Goal: Task Accomplishment & Management: Use online tool/utility

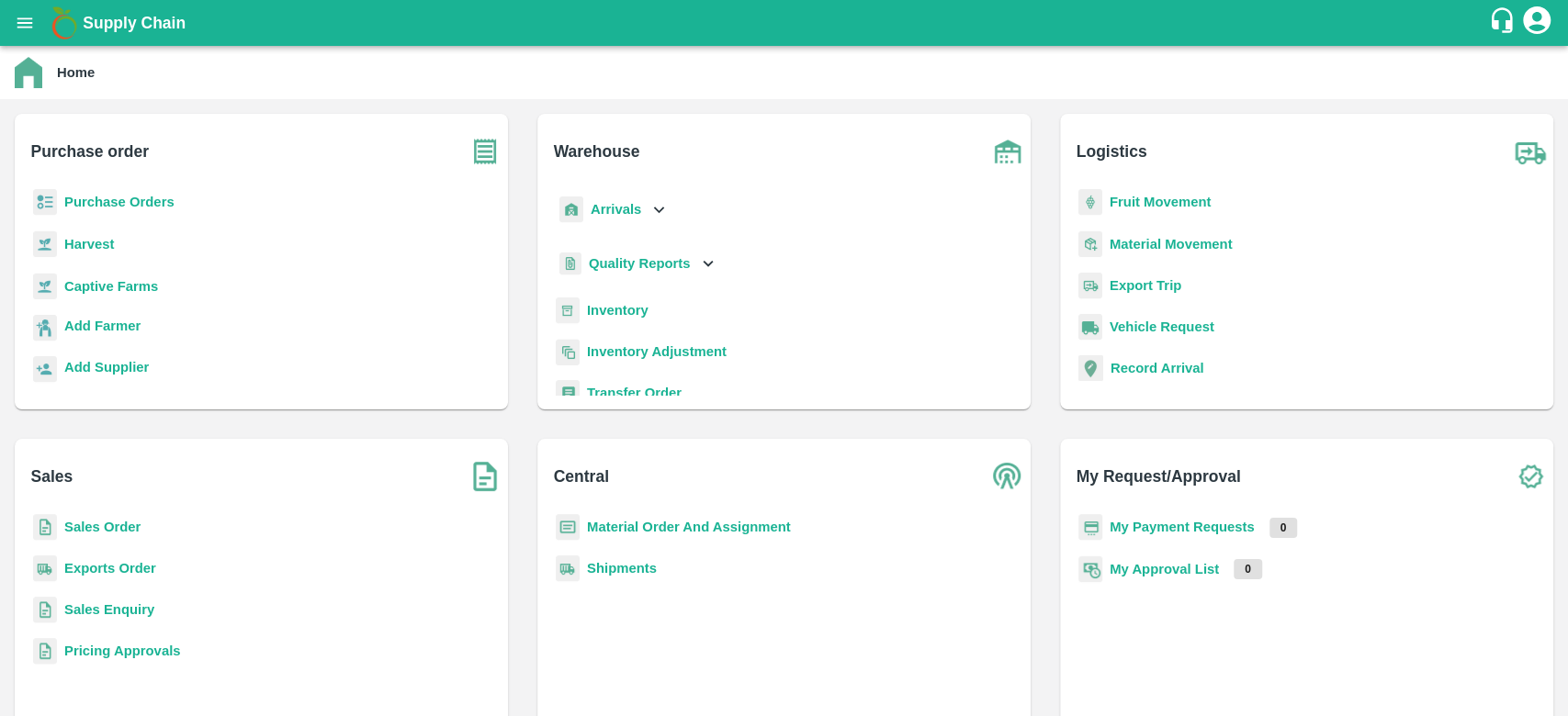
click at [119, 531] on b "Sales Order" at bounding box center [102, 527] width 76 height 15
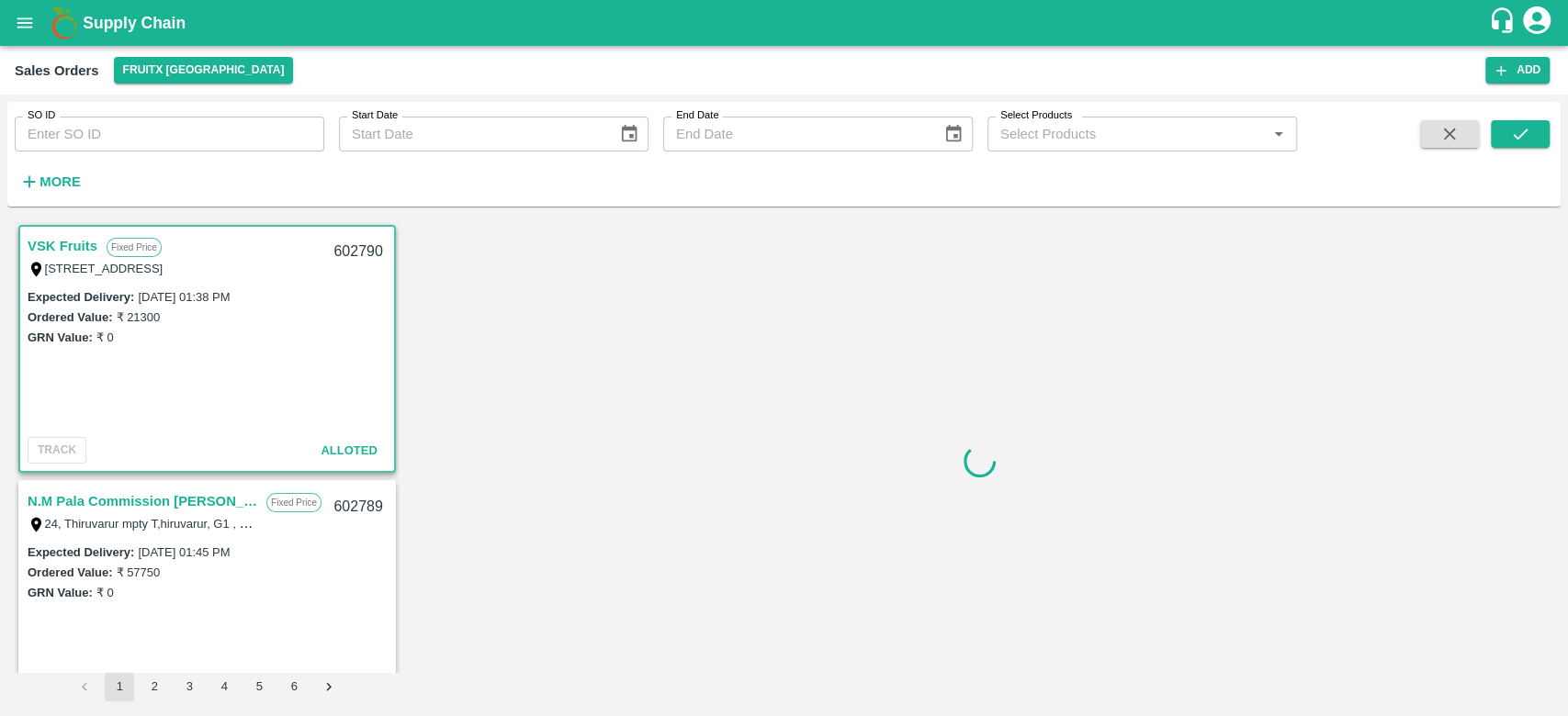
click at [199, 56] on div "Sales Orders FruitX [GEOGRAPHIC_DATA] Add" at bounding box center [784, 70] width 1568 height 49
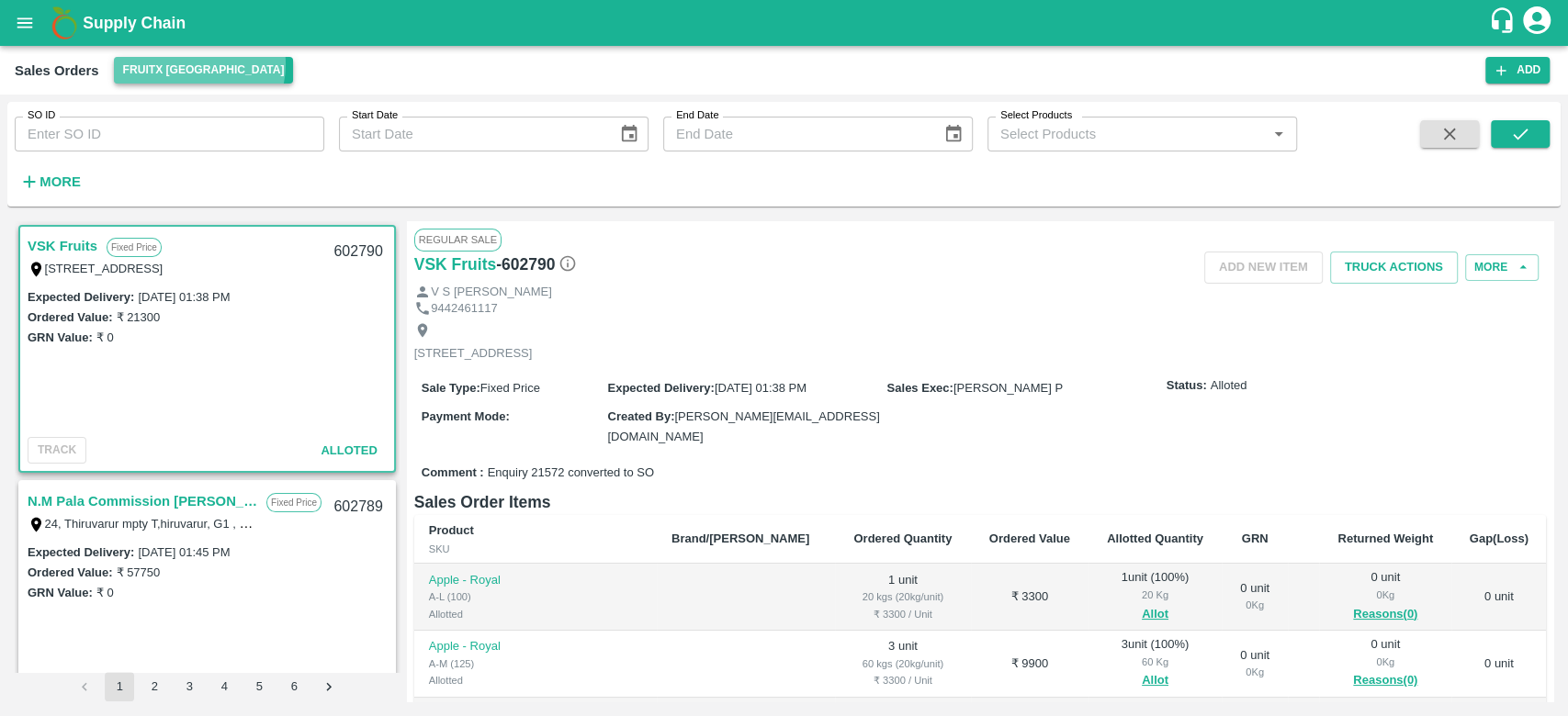
click at [199, 64] on button "FruitX [GEOGRAPHIC_DATA]" at bounding box center [204, 69] width 180 height 26
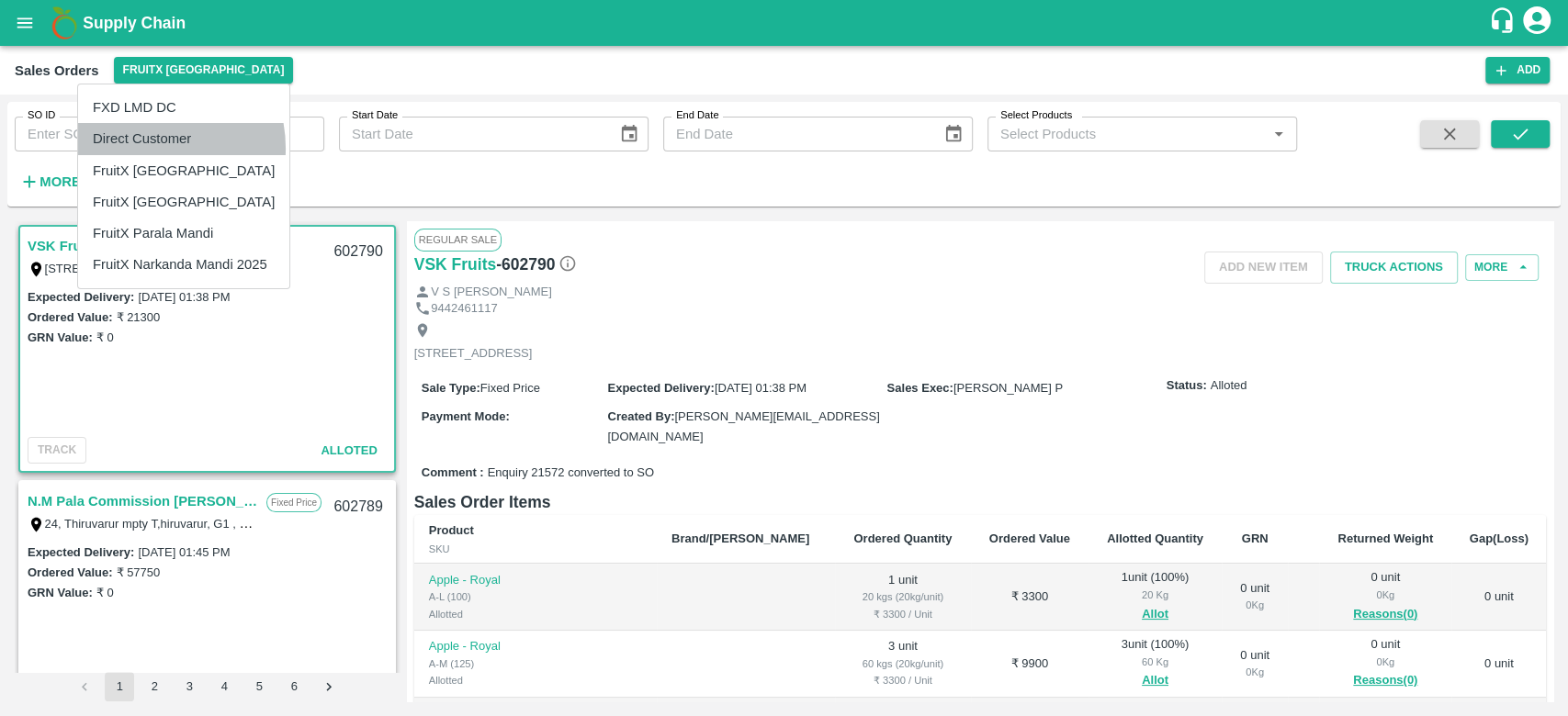
click at [141, 148] on li "Direct Customer" at bounding box center [183, 138] width 211 height 31
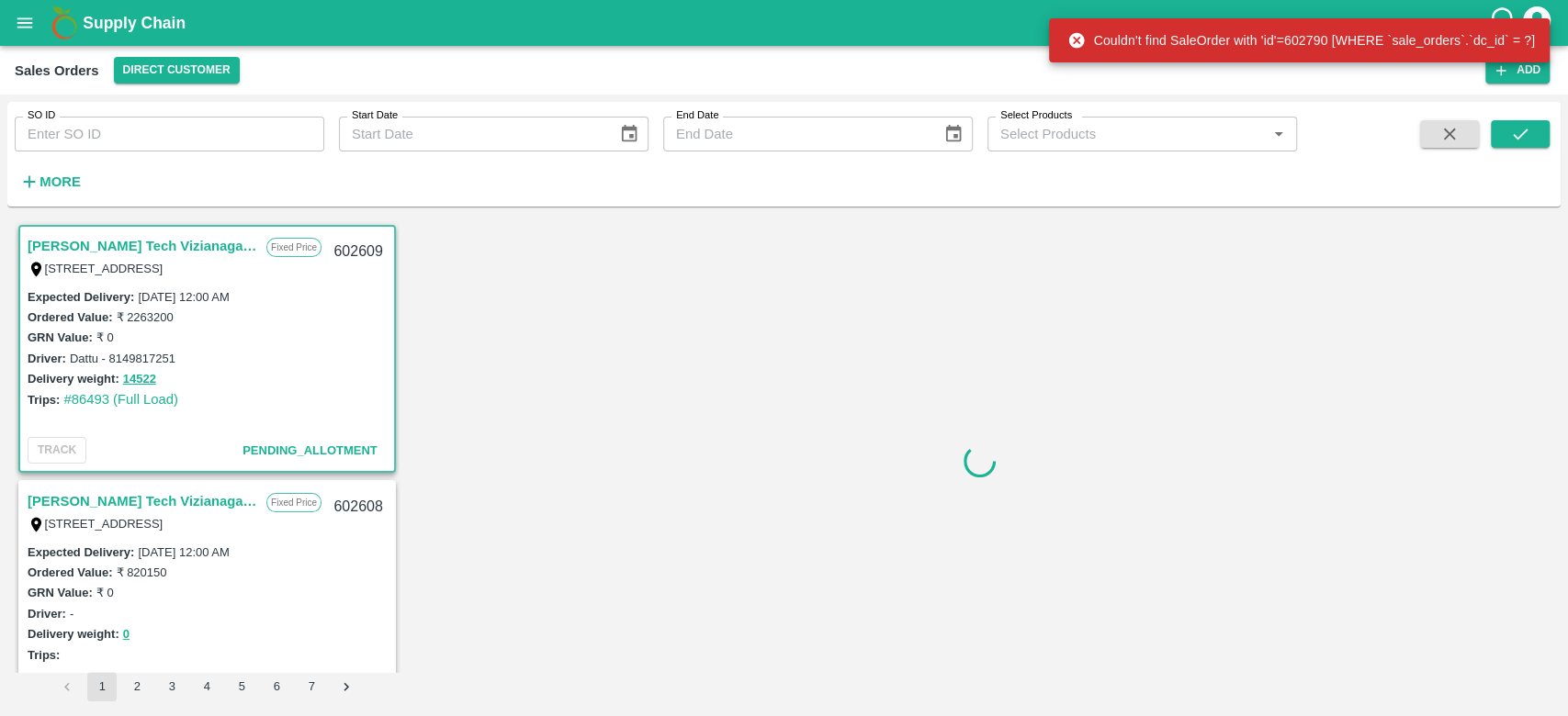
click at [867, 332] on div at bounding box center [980, 461] width 1147 height 480
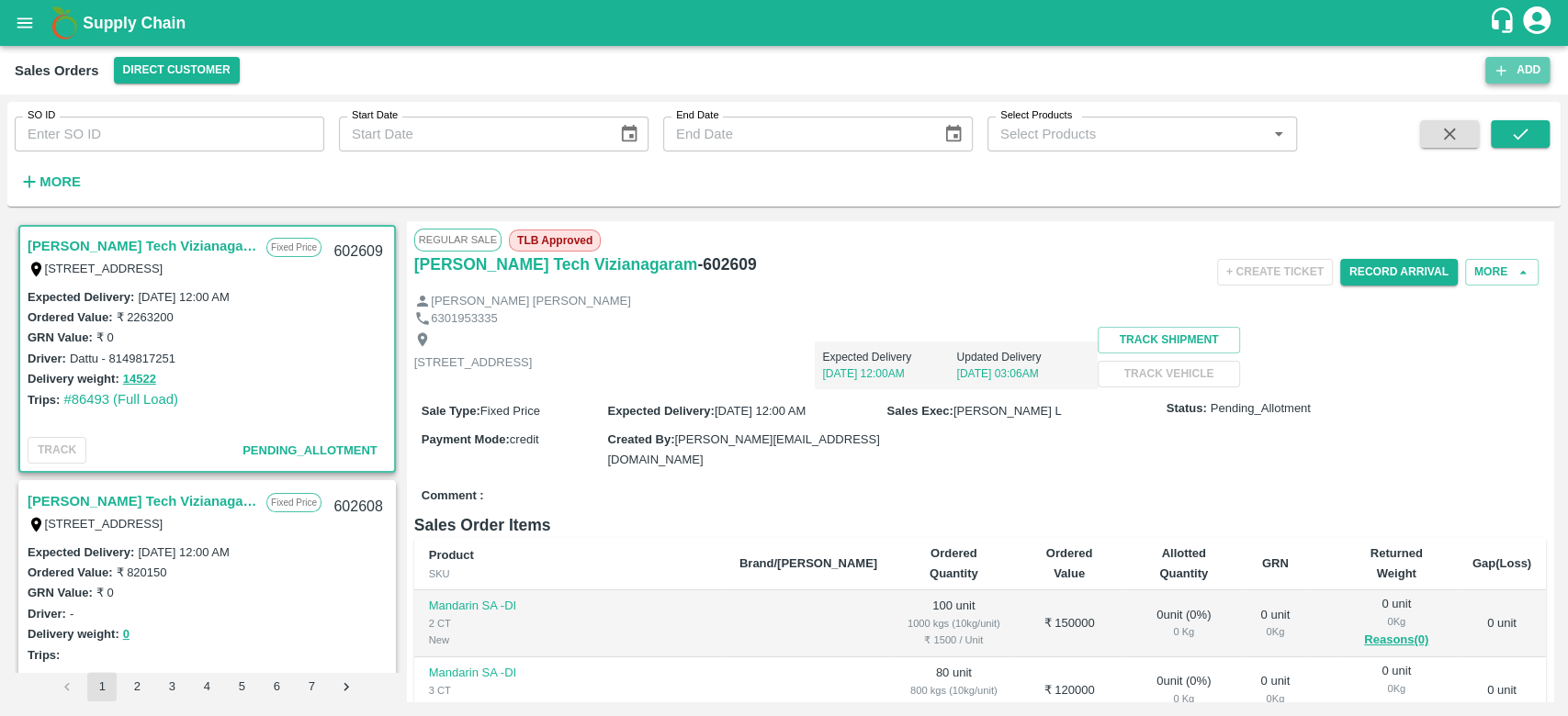
click at [1509, 72] on button "Add" at bounding box center [1518, 69] width 64 height 26
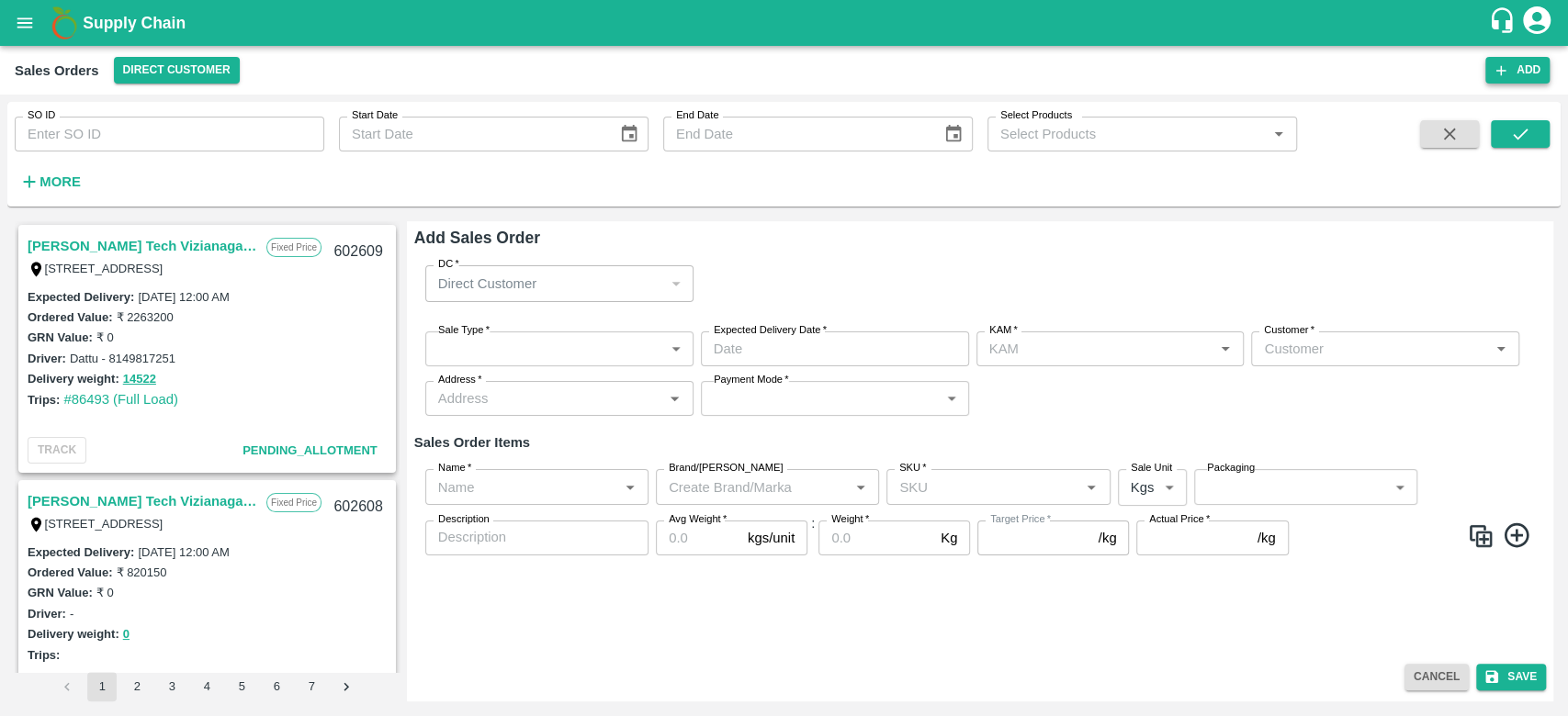
type input "[PERSON_NAME]"
click at [496, 283] on p "Direct Customer" at bounding box center [487, 283] width 98 height 20
click at [527, 283] on p "Direct Customer" at bounding box center [487, 283] width 98 height 20
click at [852, 258] on div "DC   * Direct Customer 6 DC" at bounding box center [980, 283] width 1132 height 65
click at [528, 286] on p "Direct Customer" at bounding box center [487, 283] width 98 height 20
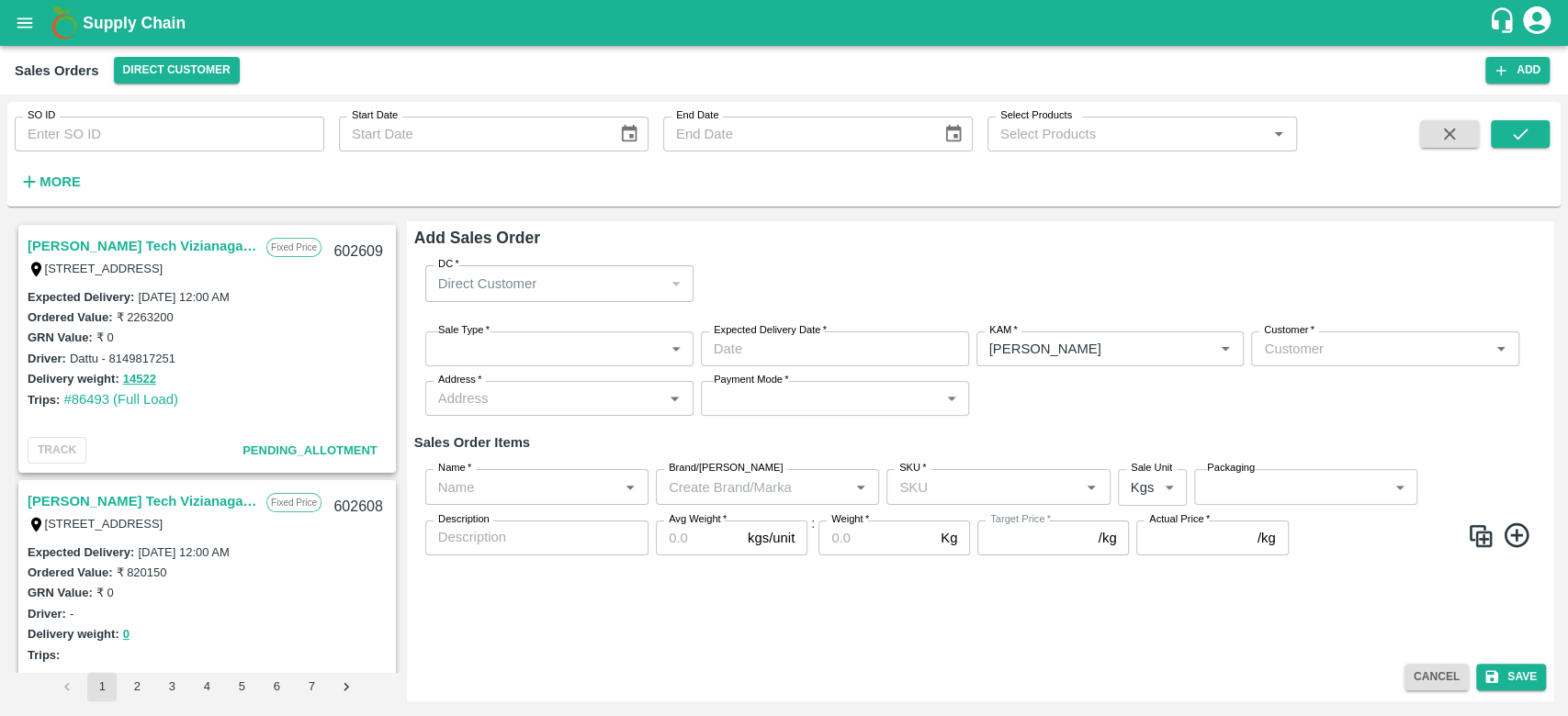
click at [538, 262] on div "DC   * Direct Customer 6 DC" at bounding box center [980, 283] width 1132 height 65
click at [528, 288] on p "Direct Customer" at bounding box center [487, 283] width 98 height 20
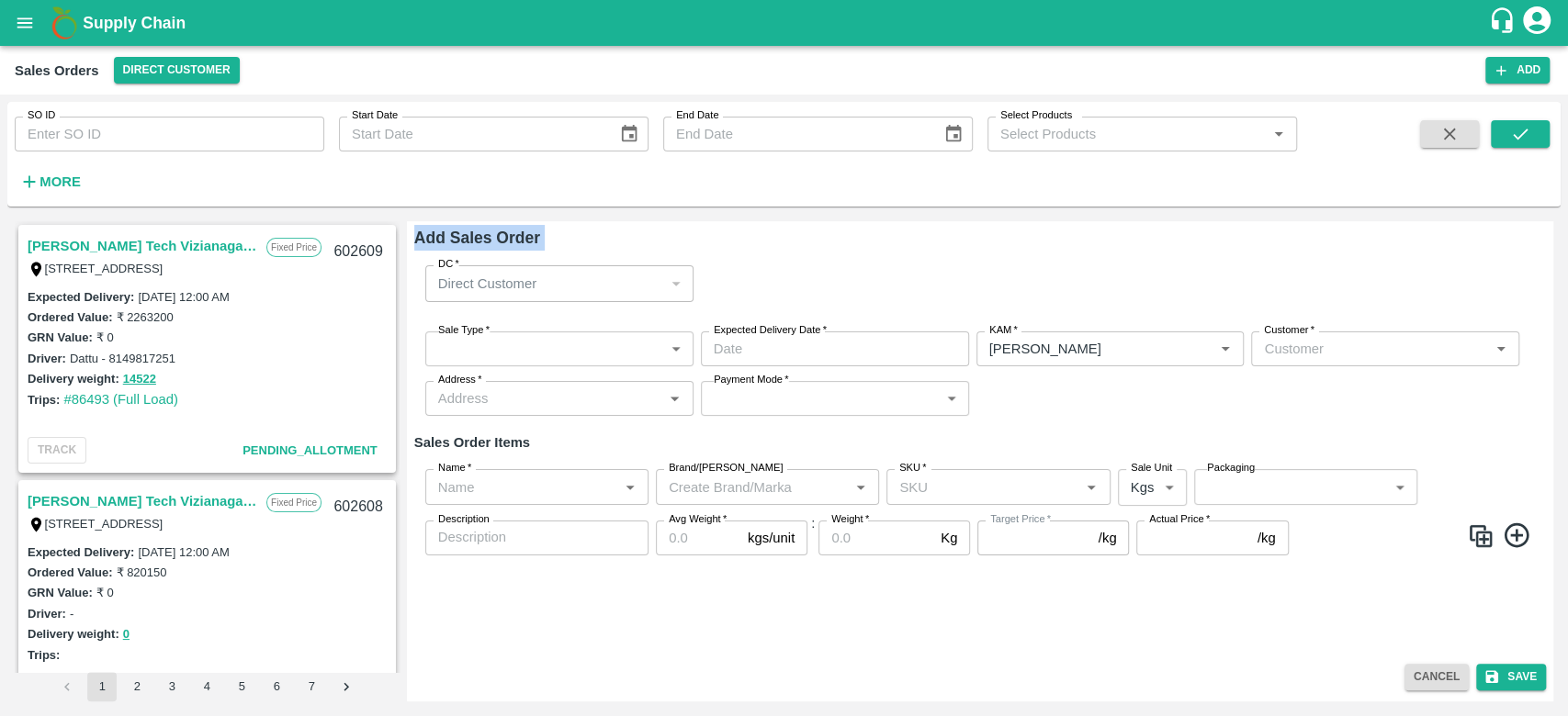
click at [528, 288] on p "Direct Customer" at bounding box center [487, 283] width 98 height 20
click at [844, 275] on div "DC   * Direct Customer 6 DC" at bounding box center [980, 283] width 1132 height 65
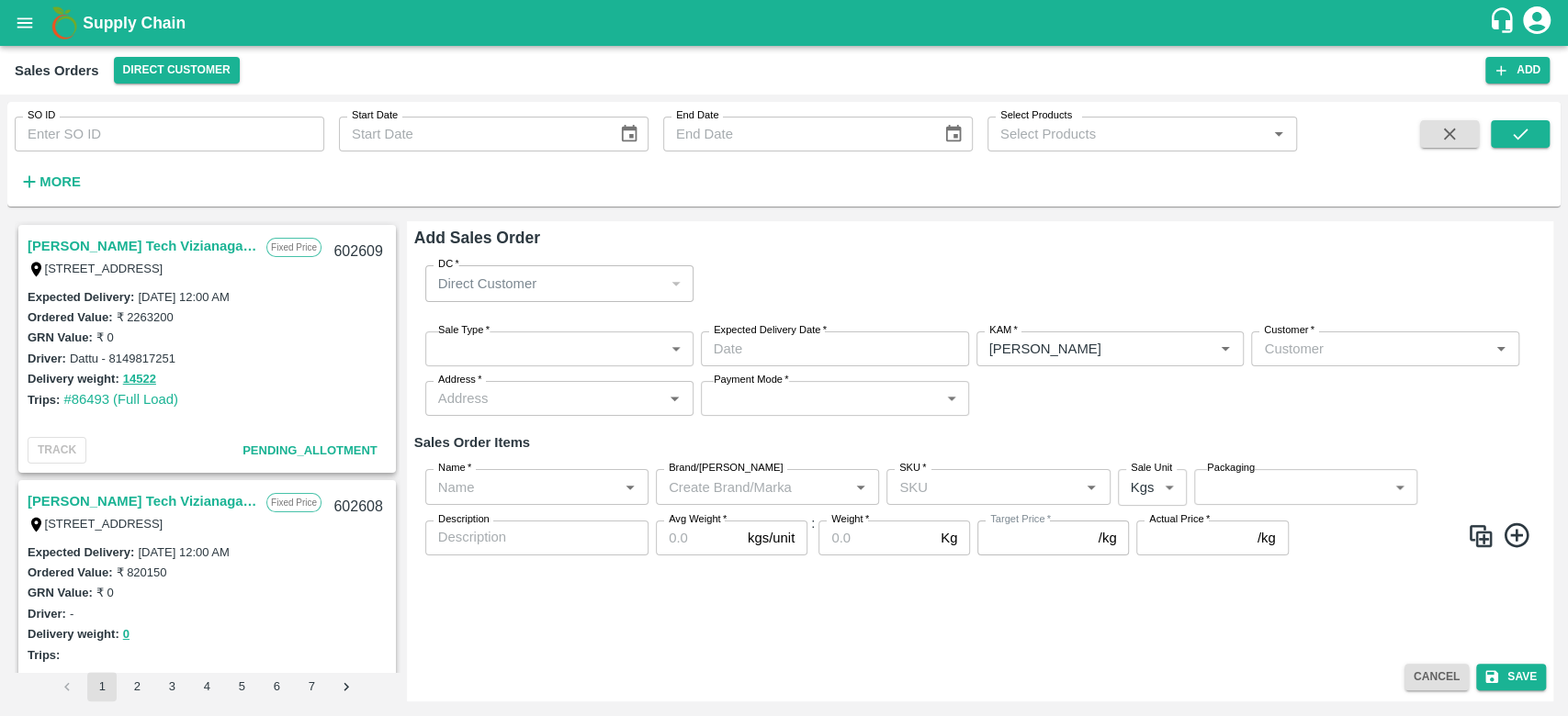
click at [538, 349] on body "Supply Chain Sales Orders Direct Customer Add SO ID SO ID Start Date Start Date…" at bounding box center [784, 358] width 1568 height 716
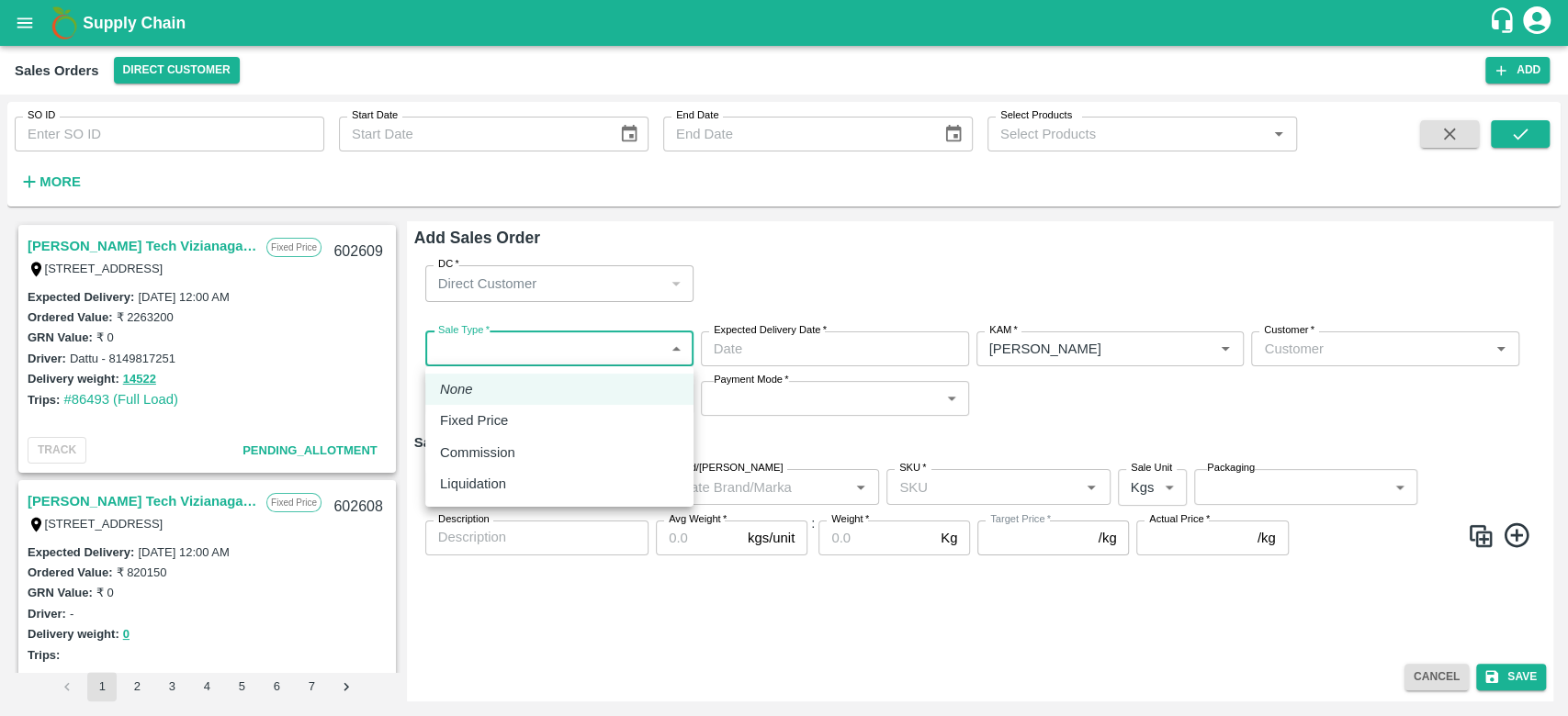
click at [809, 245] on div at bounding box center [784, 358] width 1568 height 716
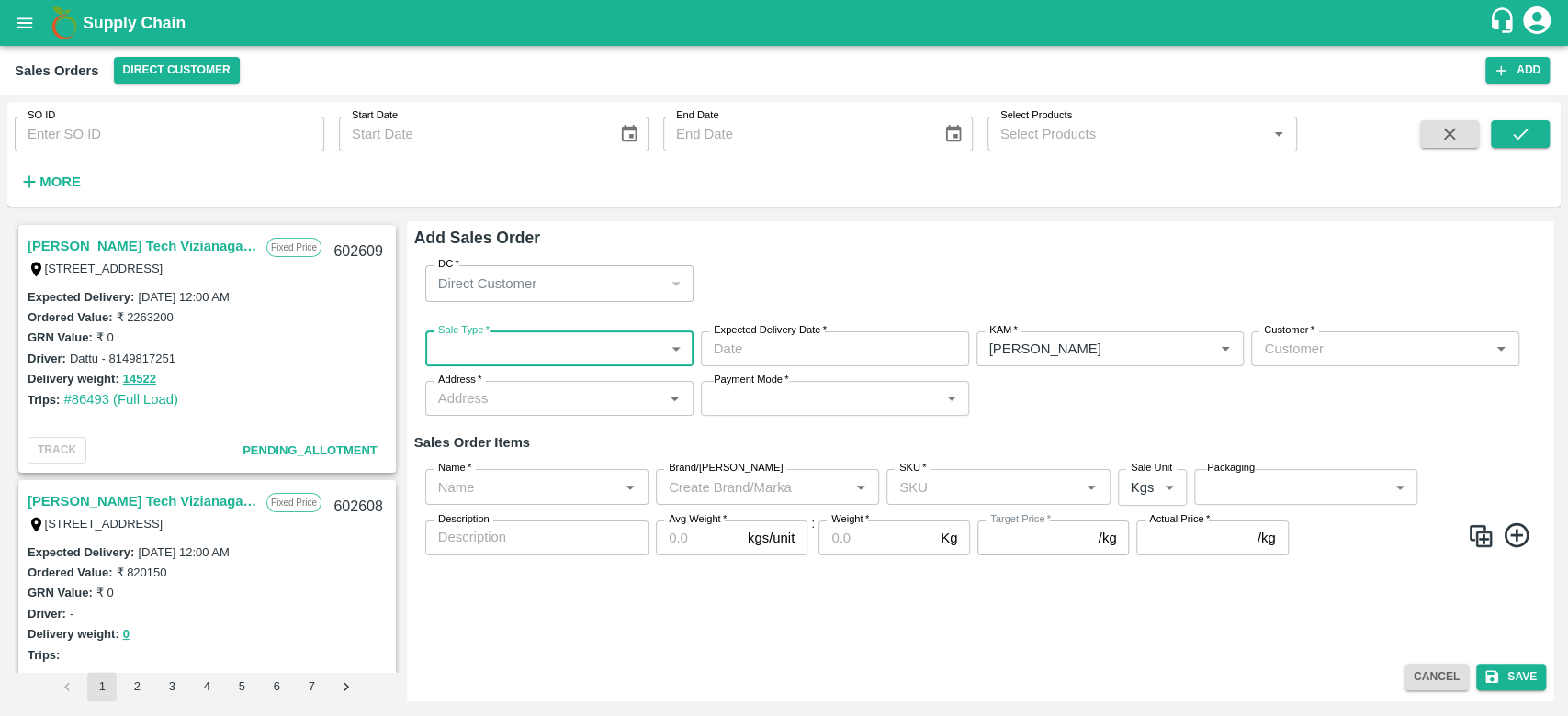
click at [527, 353] on body "Supply Chain Sales Orders Direct Customer Add SO ID SO ID Start Date Start Date…" at bounding box center [784, 358] width 1568 height 716
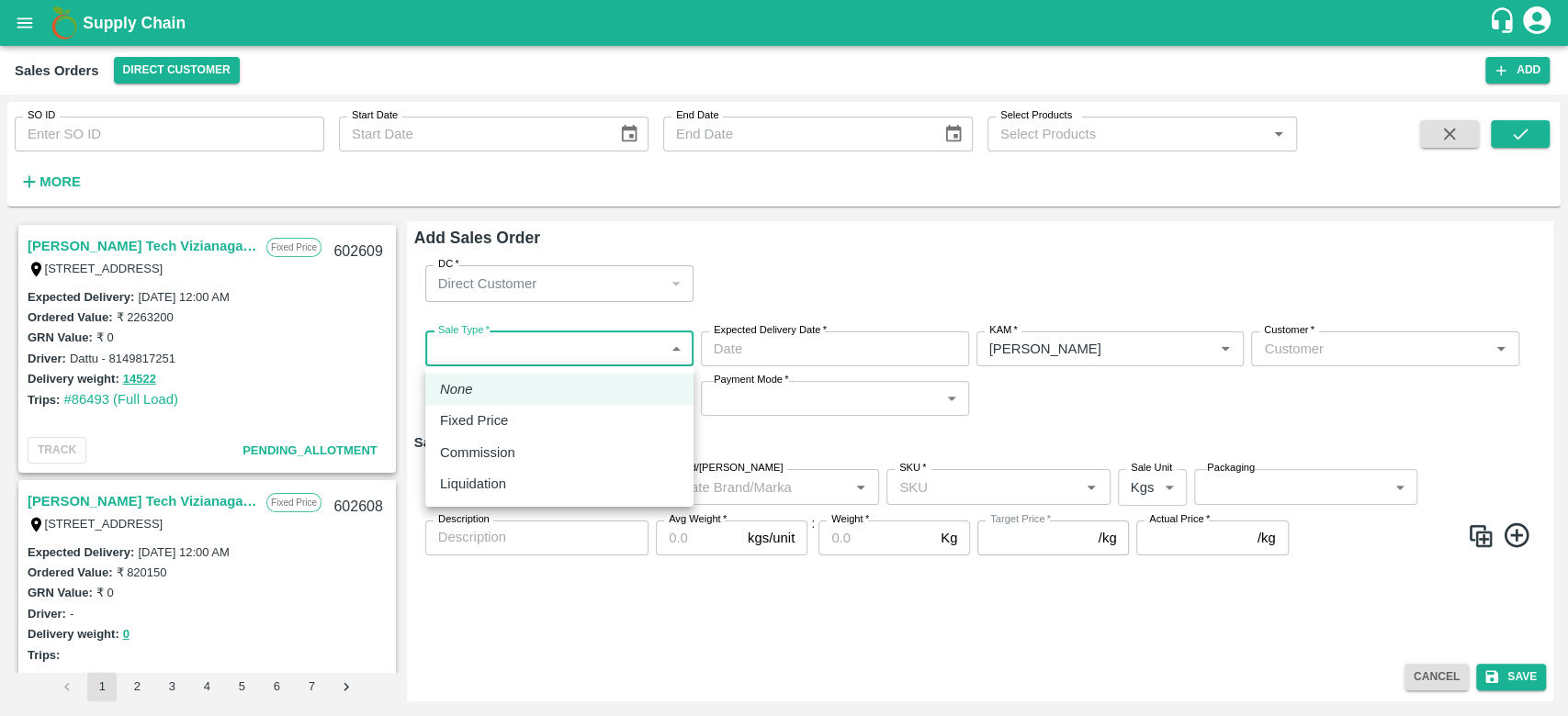
click at [822, 271] on div at bounding box center [784, 358] width 1568 height 716
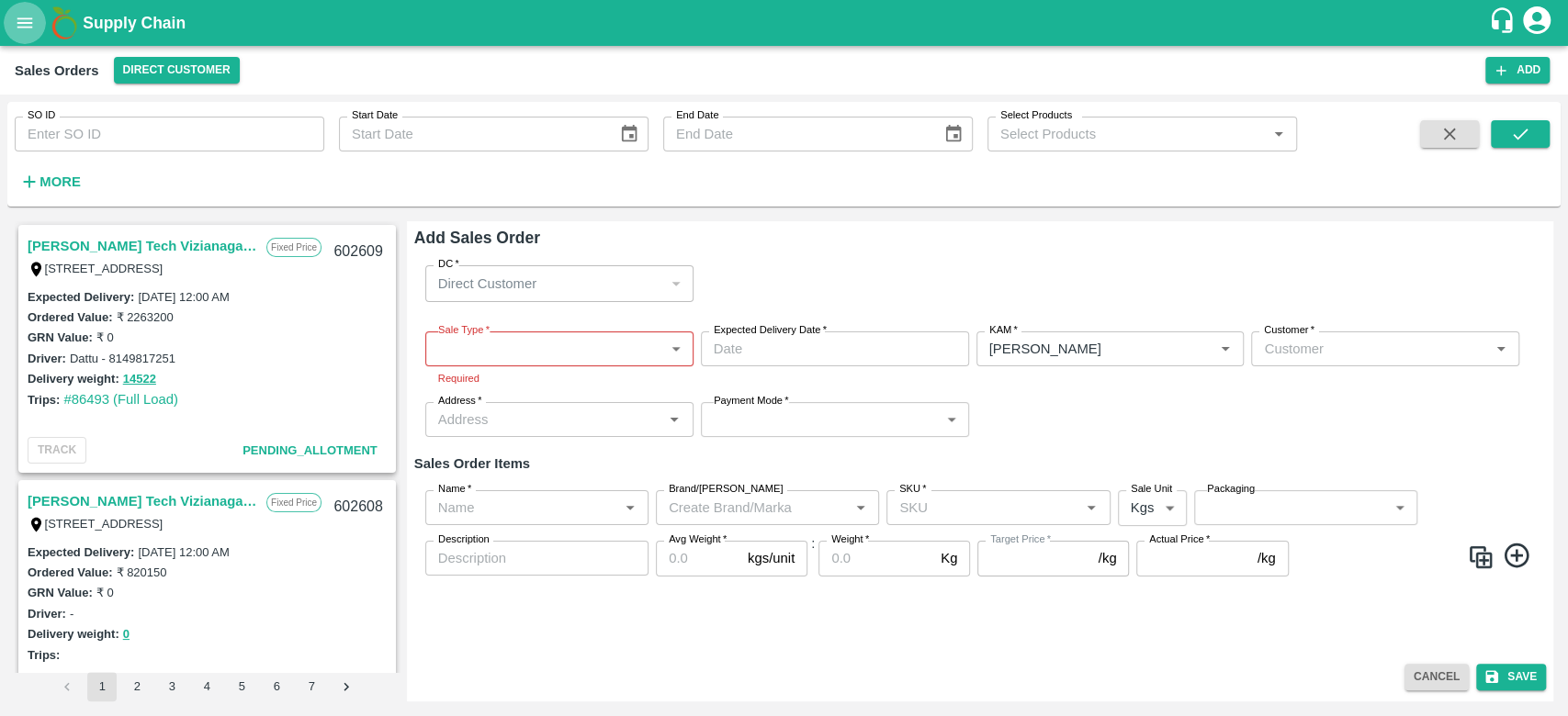
click at [29, 25] on icon "open drawer" at bounding box center [24, 22] width 20 height 20
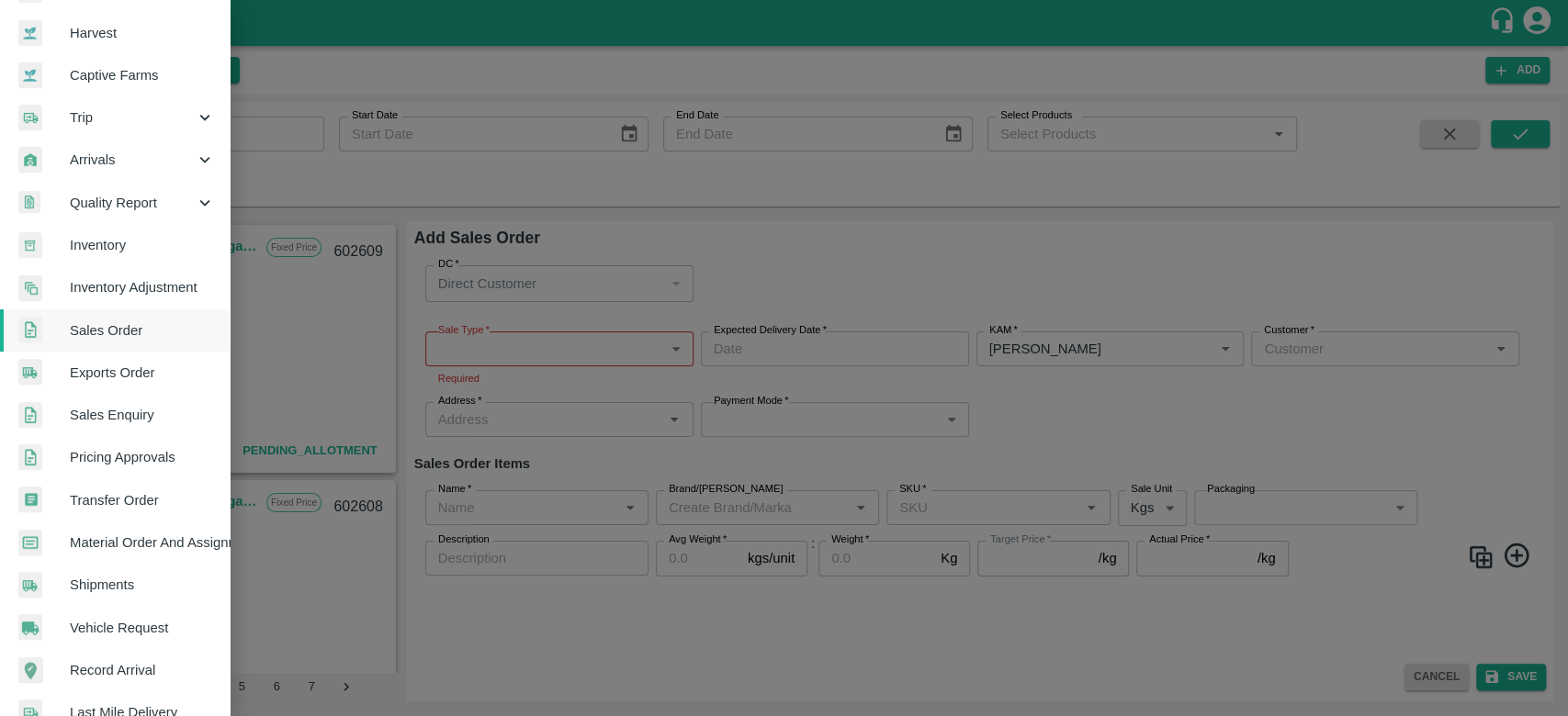
scroll to position [126, 0]
click at [104, 245] on span "Inventory" at bounding box center [142, 246] width 145 height 20
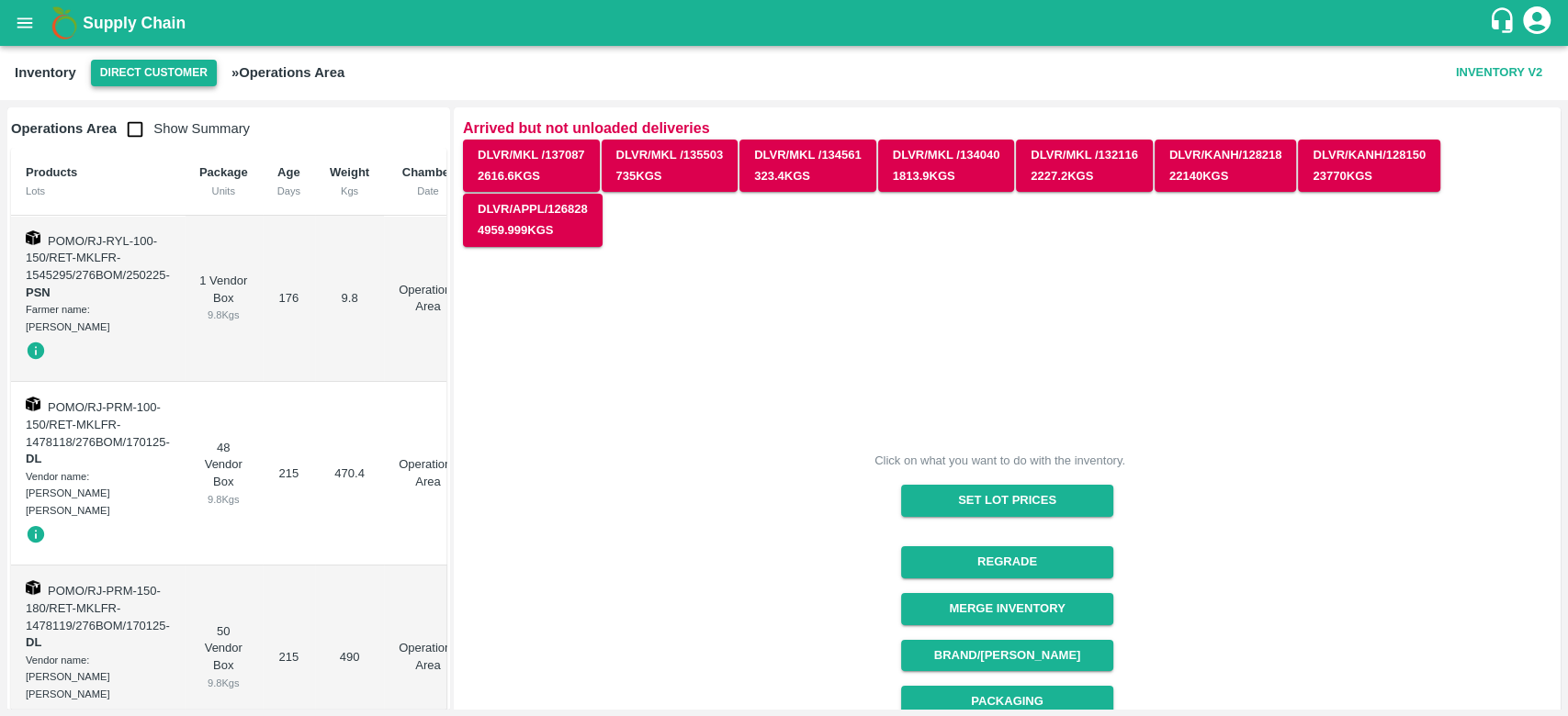
click at [154, 76] on button "Direct Customer" at bounding box center [153, 72] width 126 height 26
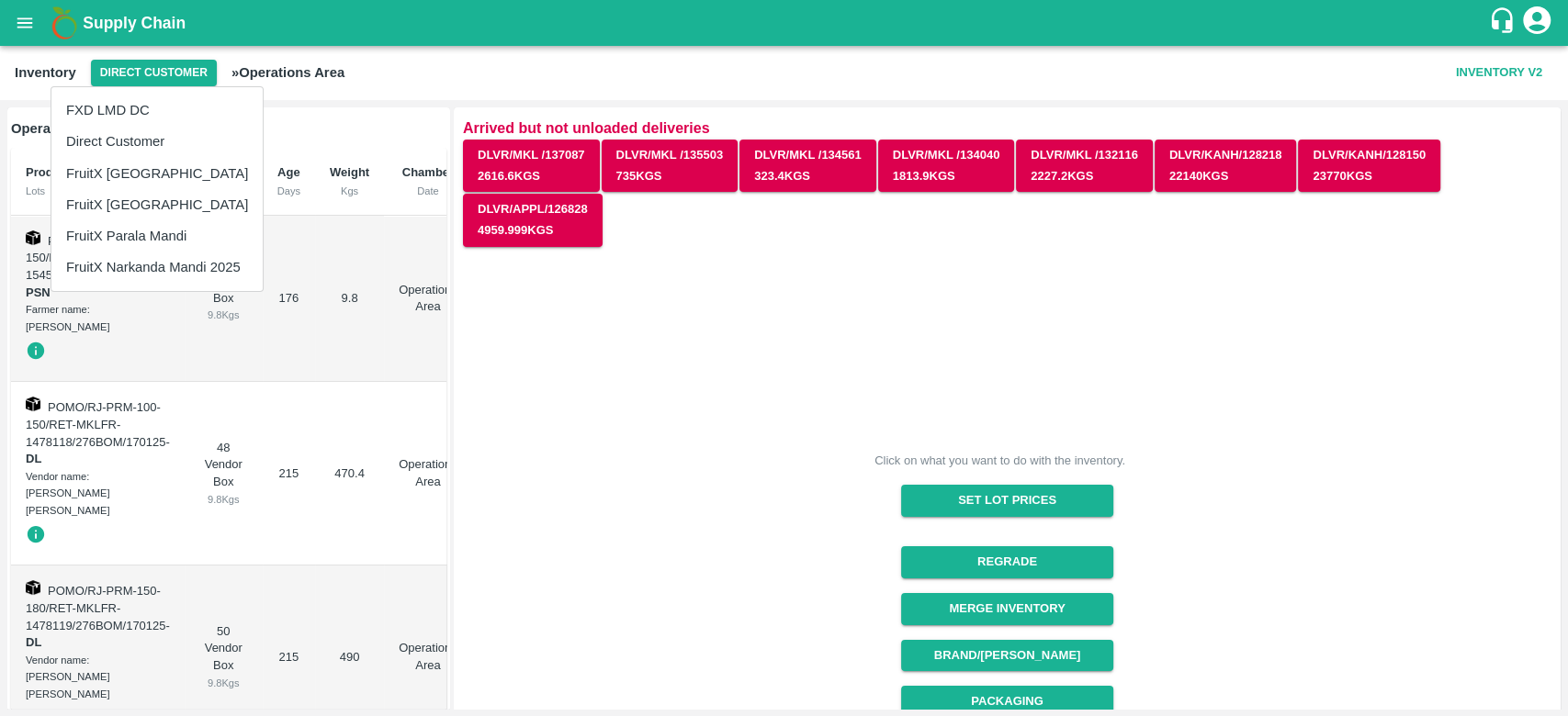
click at [113, 166] on li "FruitX [GEOGRAPHIC_DATA]" at bounding box center [157, 173] width 211 height 31
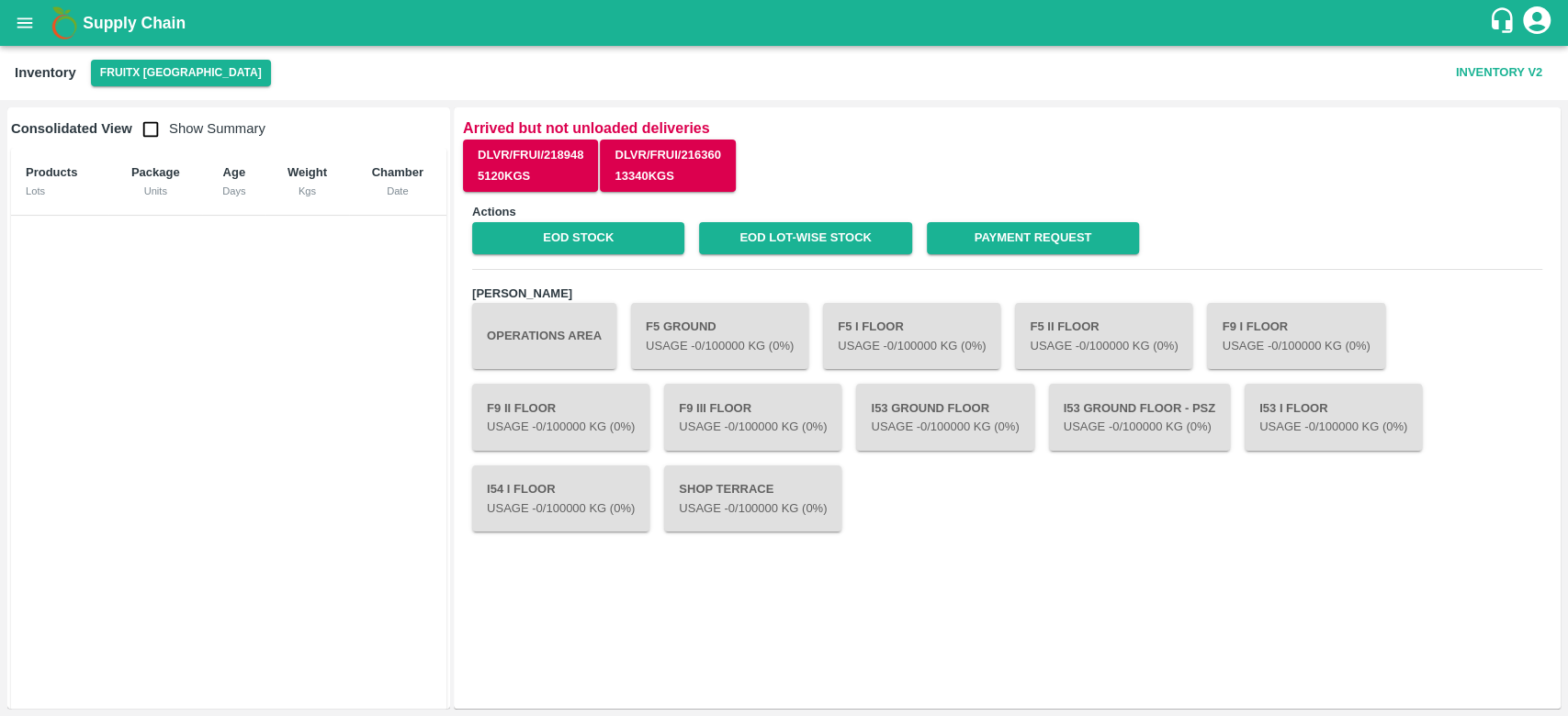
click at [515, 343] on button "Operations Area" at bounding box center [545, 336] width 144 height 66
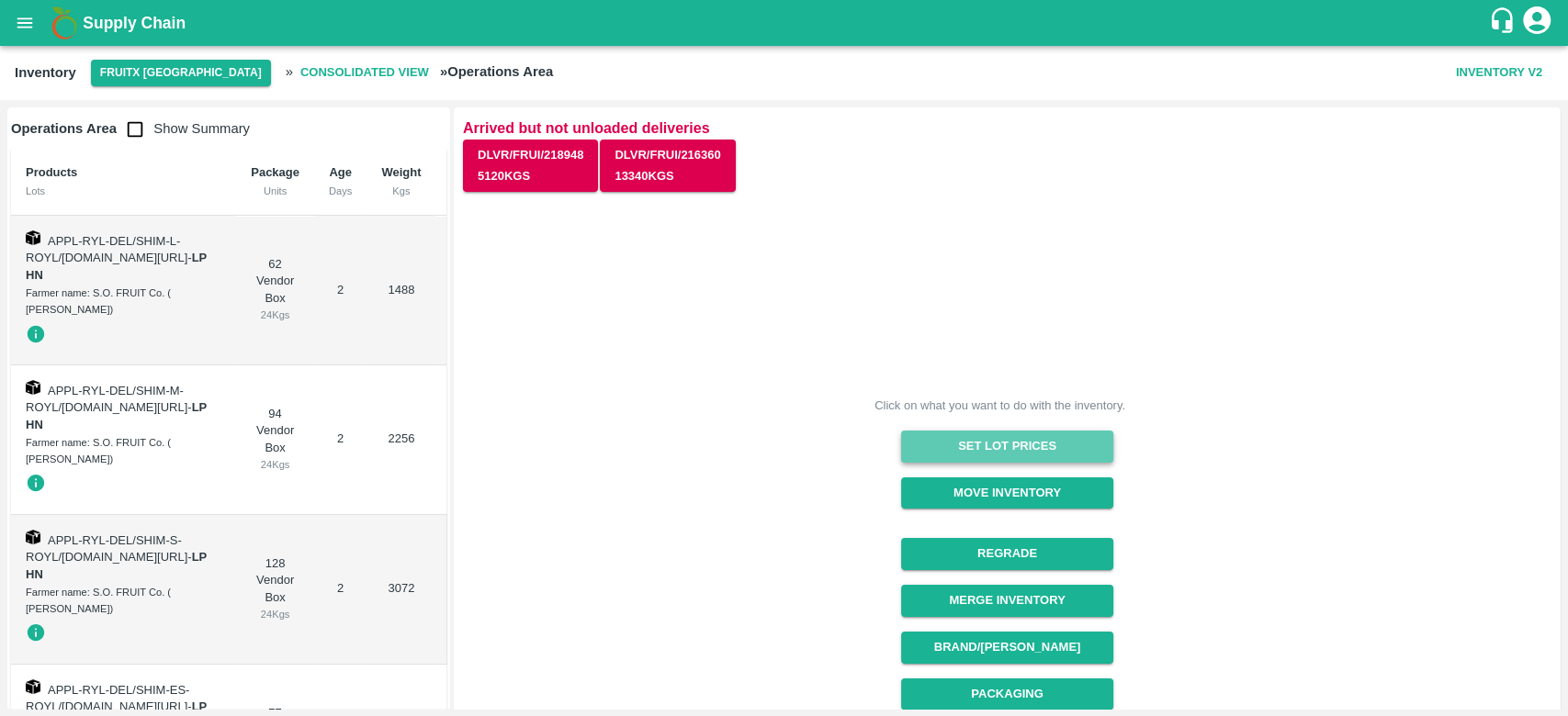
click at [1016, 448] on button "Set Lot Prices" at bounding box center [1008, 446] width 212 height 32
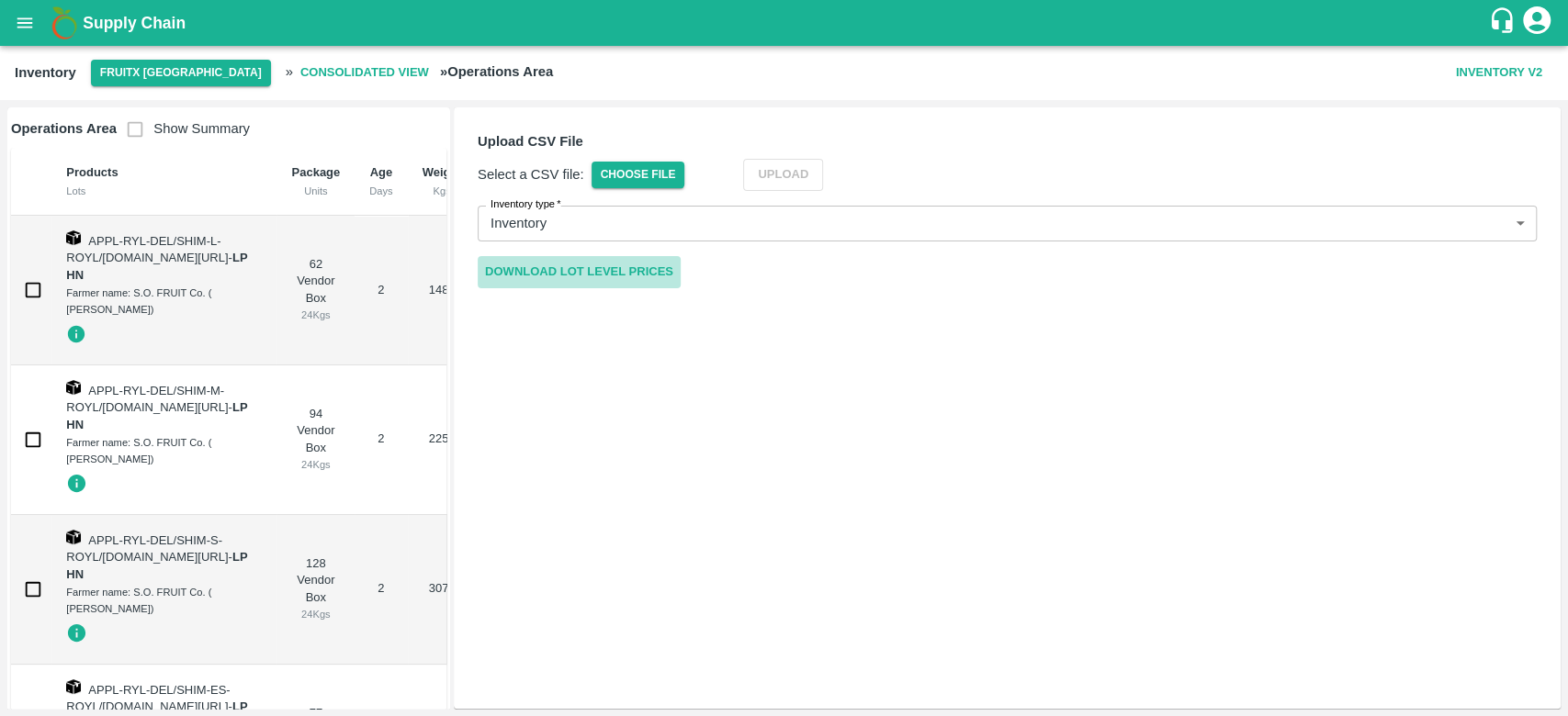
click at [548, 270] on link "Download Lot Level Prices" at bounding box center [579, 272] width 203 height 32
click at [1514, 66] on button "Inventory V2" at bounding box center [1500, 72] width 101 height 32
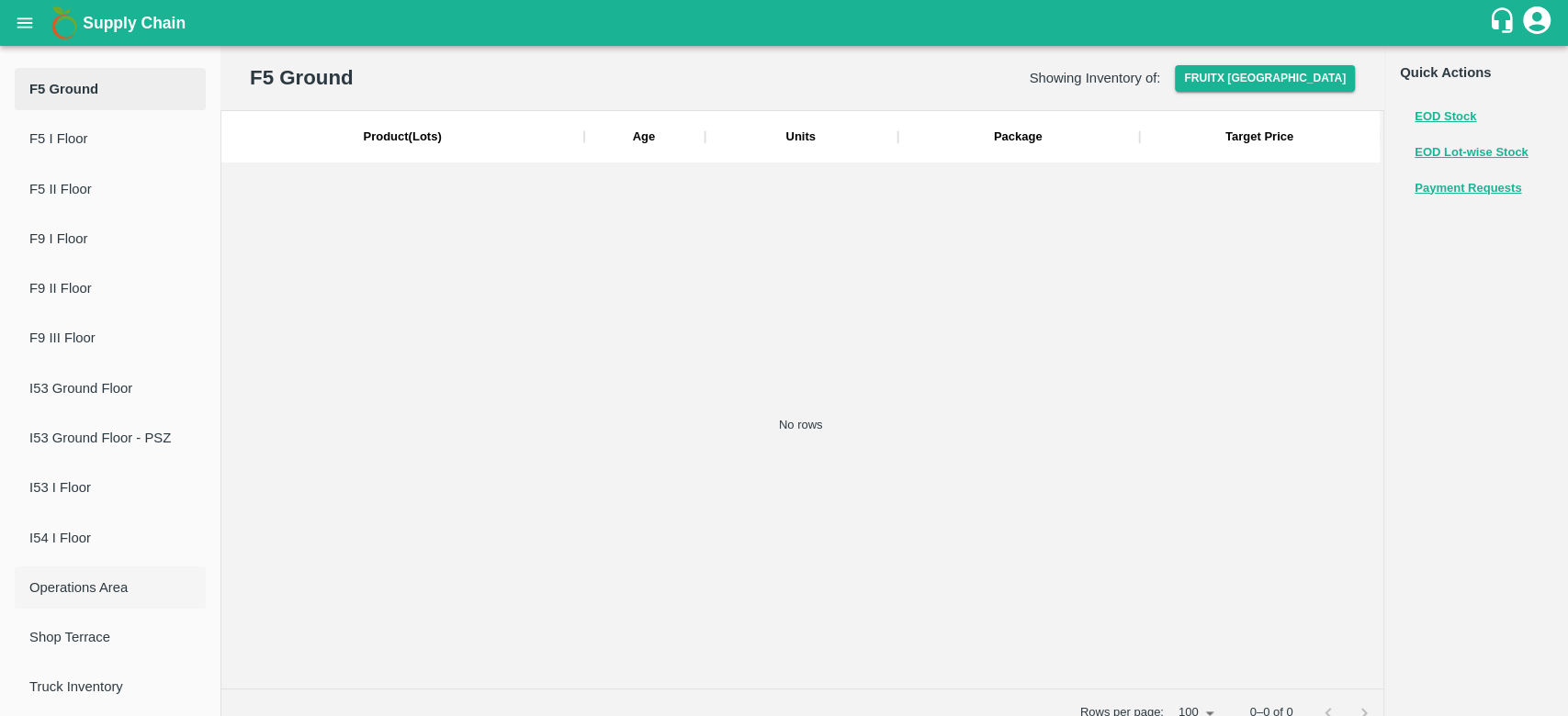
click at [94, 589] on span "Operations Area" at bounding box center [110, 587] width 162 height 20
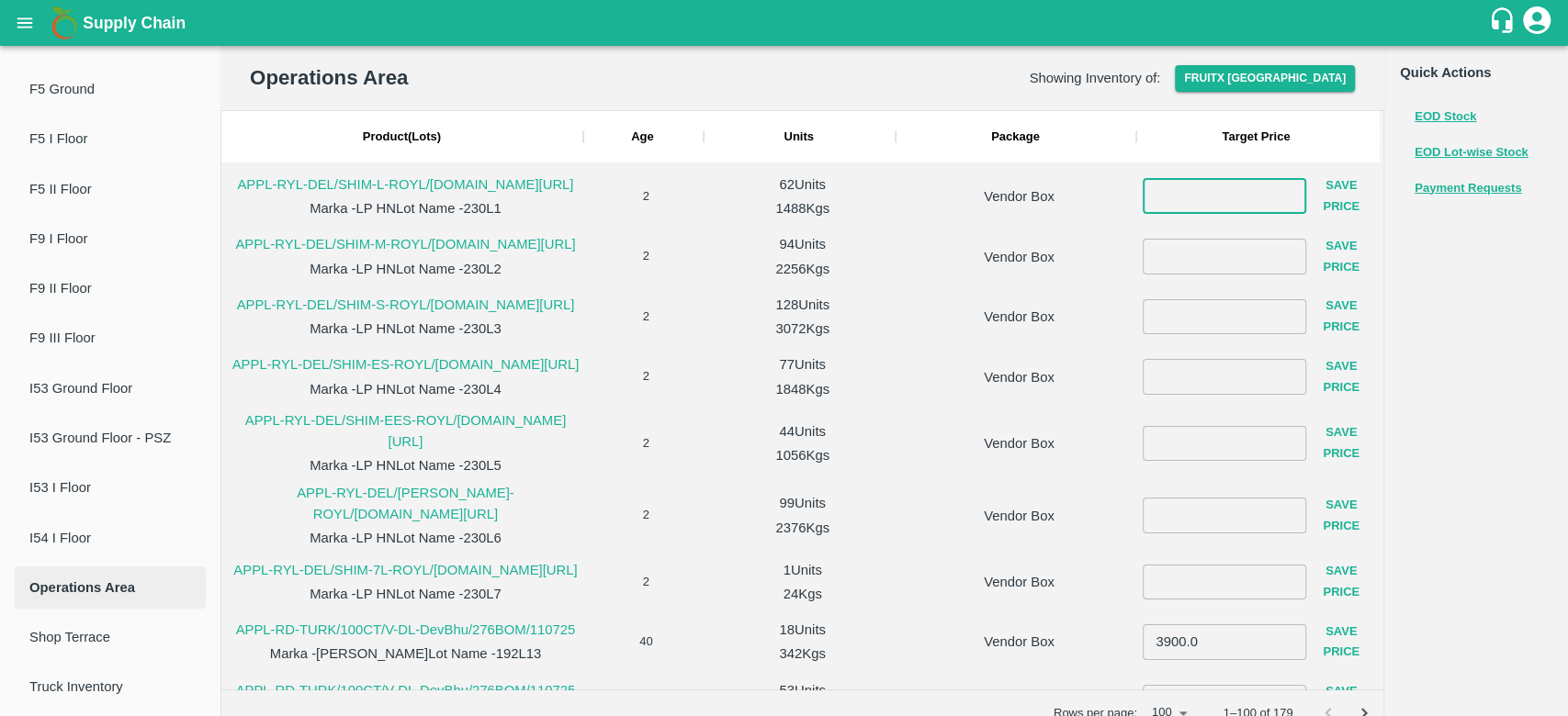
click at [1236, 191] on input "number" at bounding box center [1225, 197] width 164 height 35
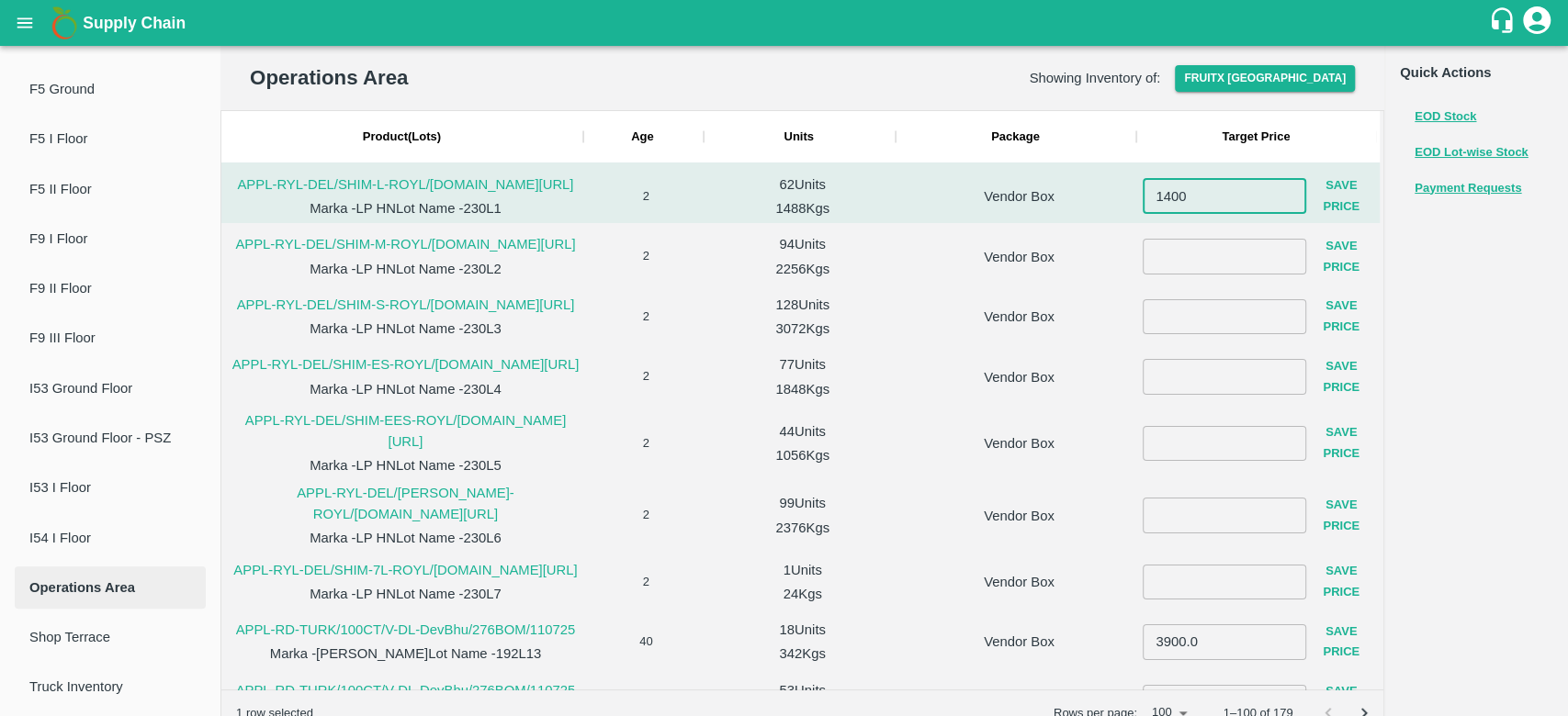
type input "1400"
click at [1326, 210] on button "Save Price" at bounding box center [1342, 196] width 70 height 54
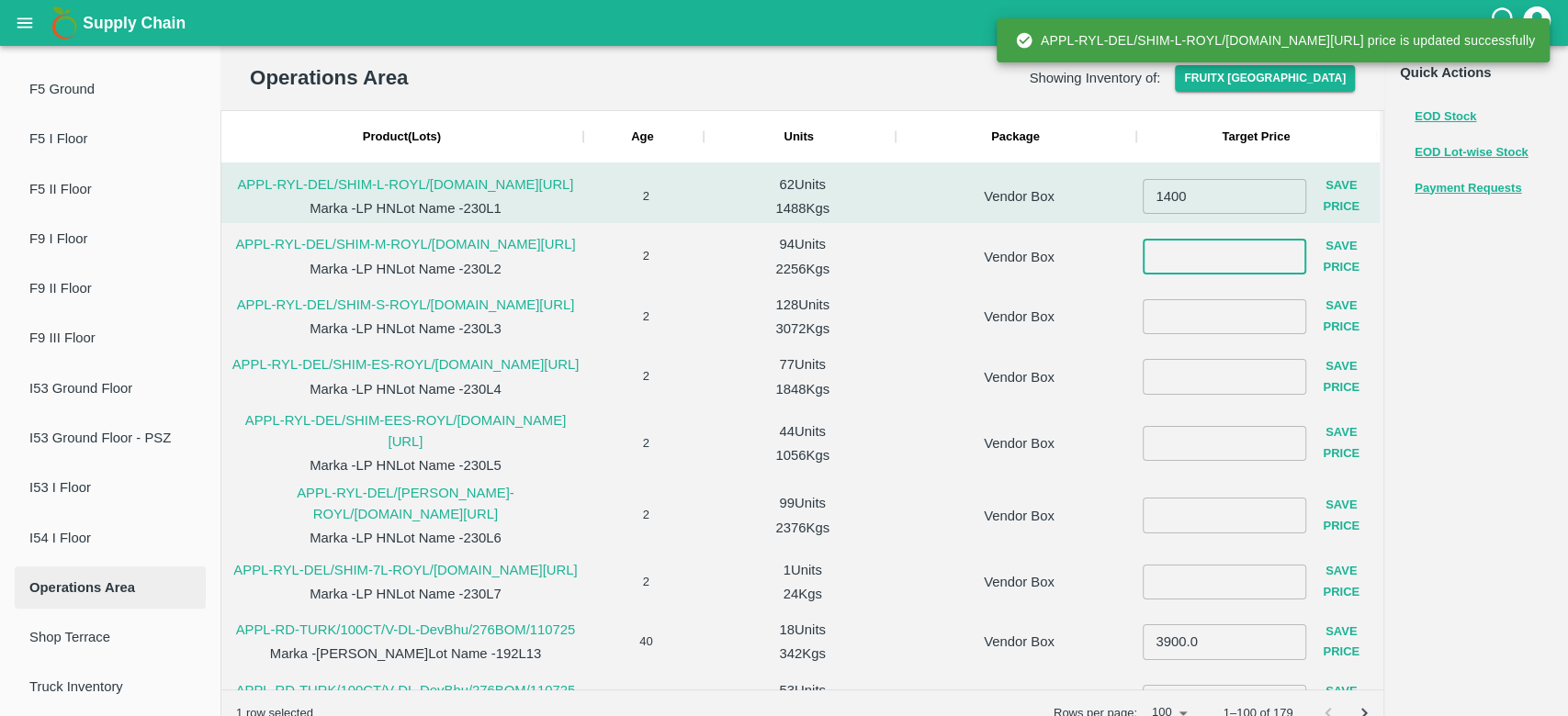
click at [1220, 270] on input "number" at bounding box center [1225, 256] width 164 height 35
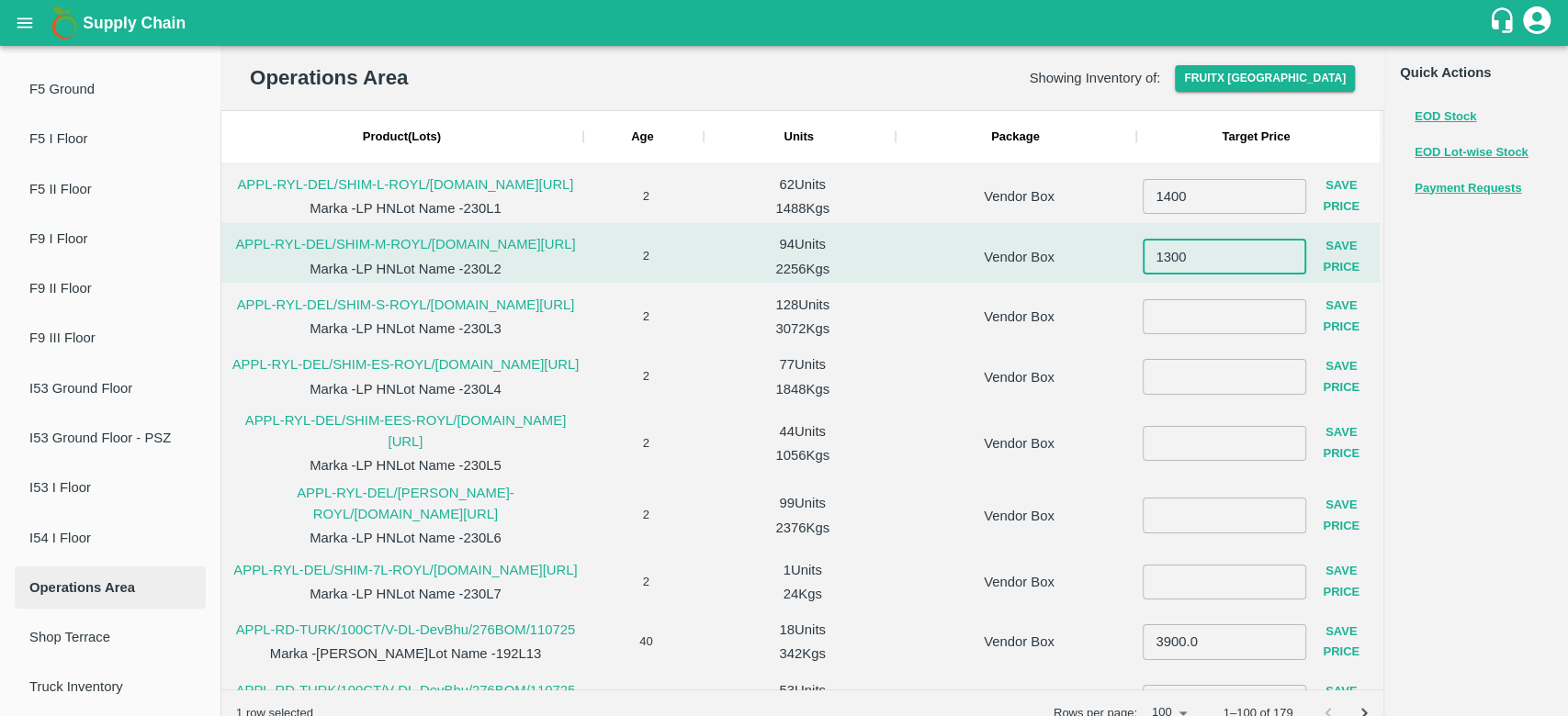
type input "1300"
click at [1327, 278] on button "Save Price" at bounding box center [1342, 257] width 70 height 54
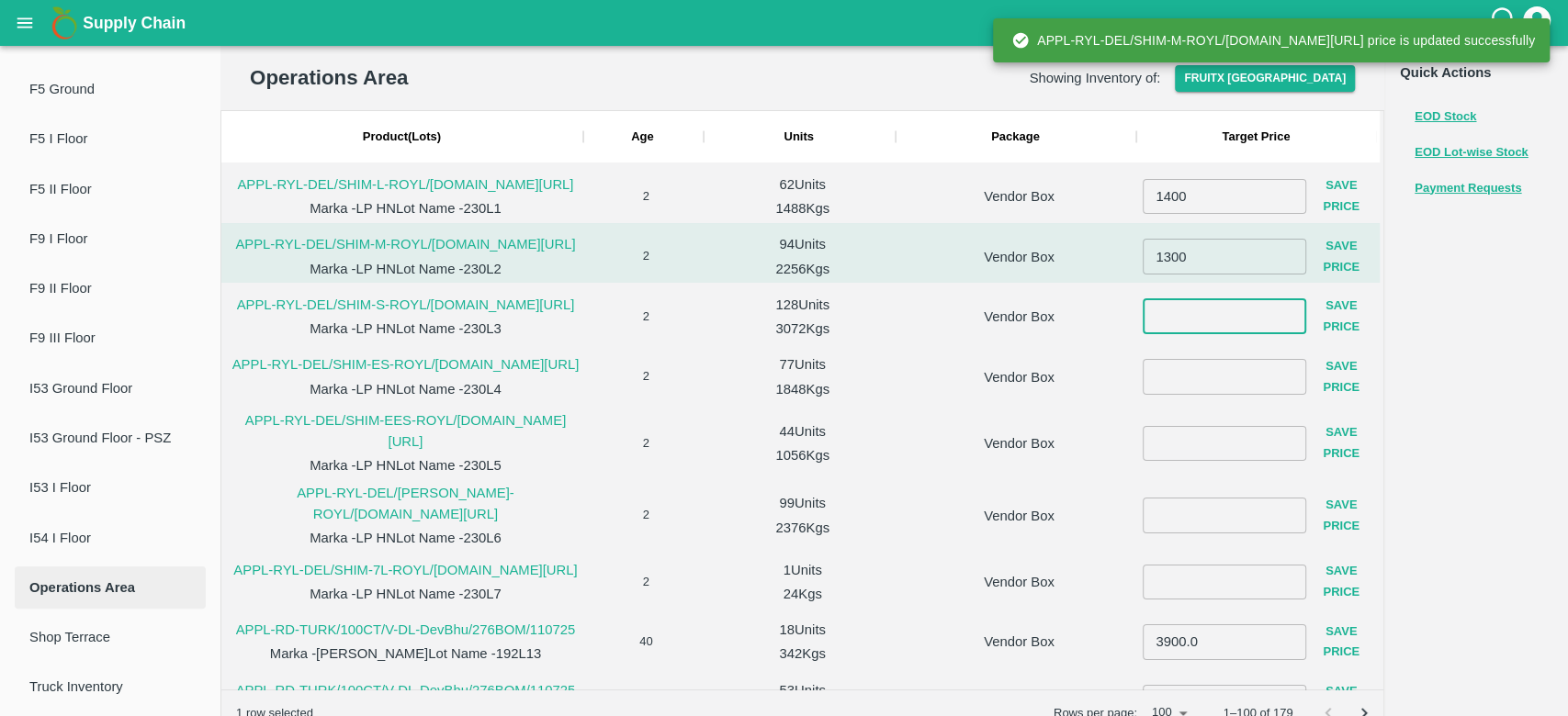
click at [1210, 334] on input "number" at bounding box center [1225, 317] width 164 height 35
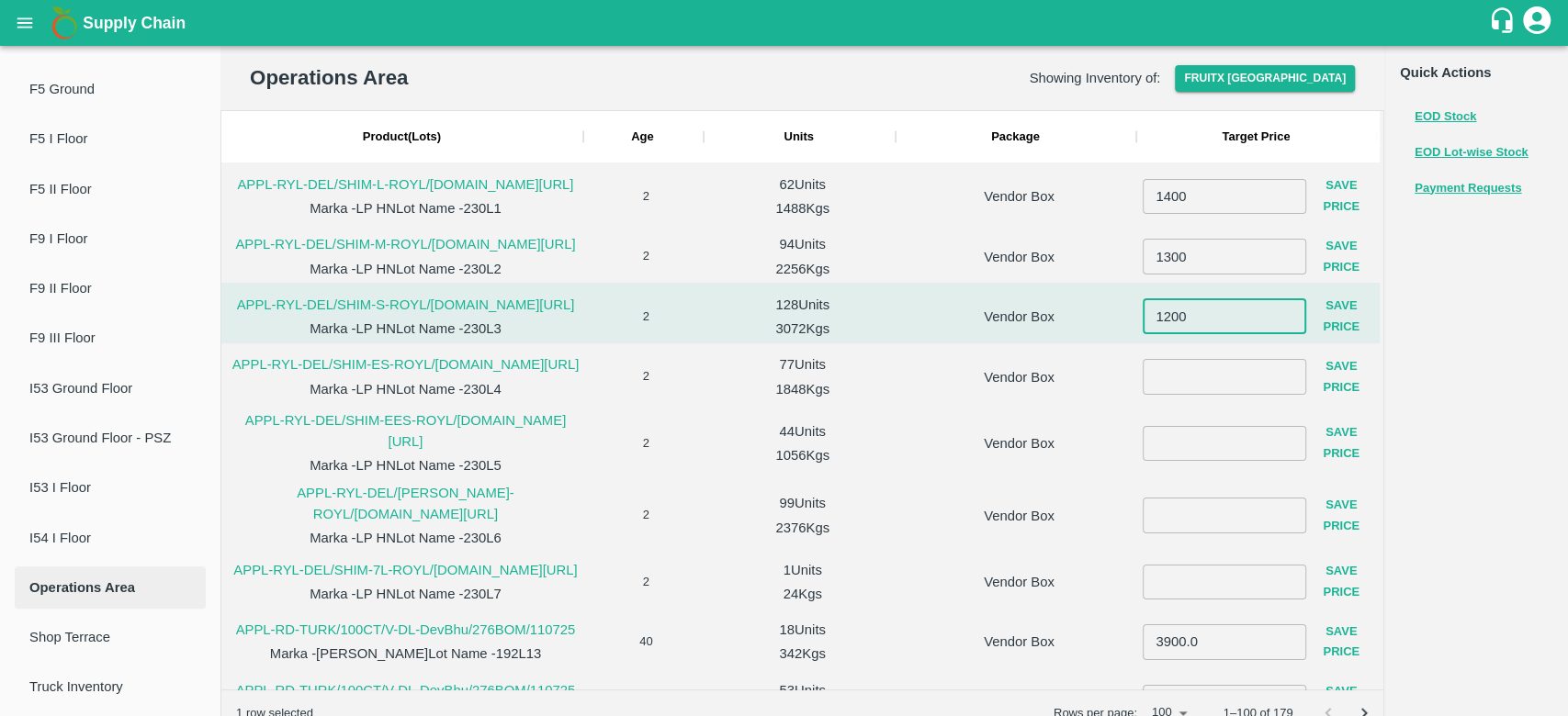
type input "1200"
click at [1330, 344] on button "Save Price" at bounding box center [1342, 317] width 70 height 54
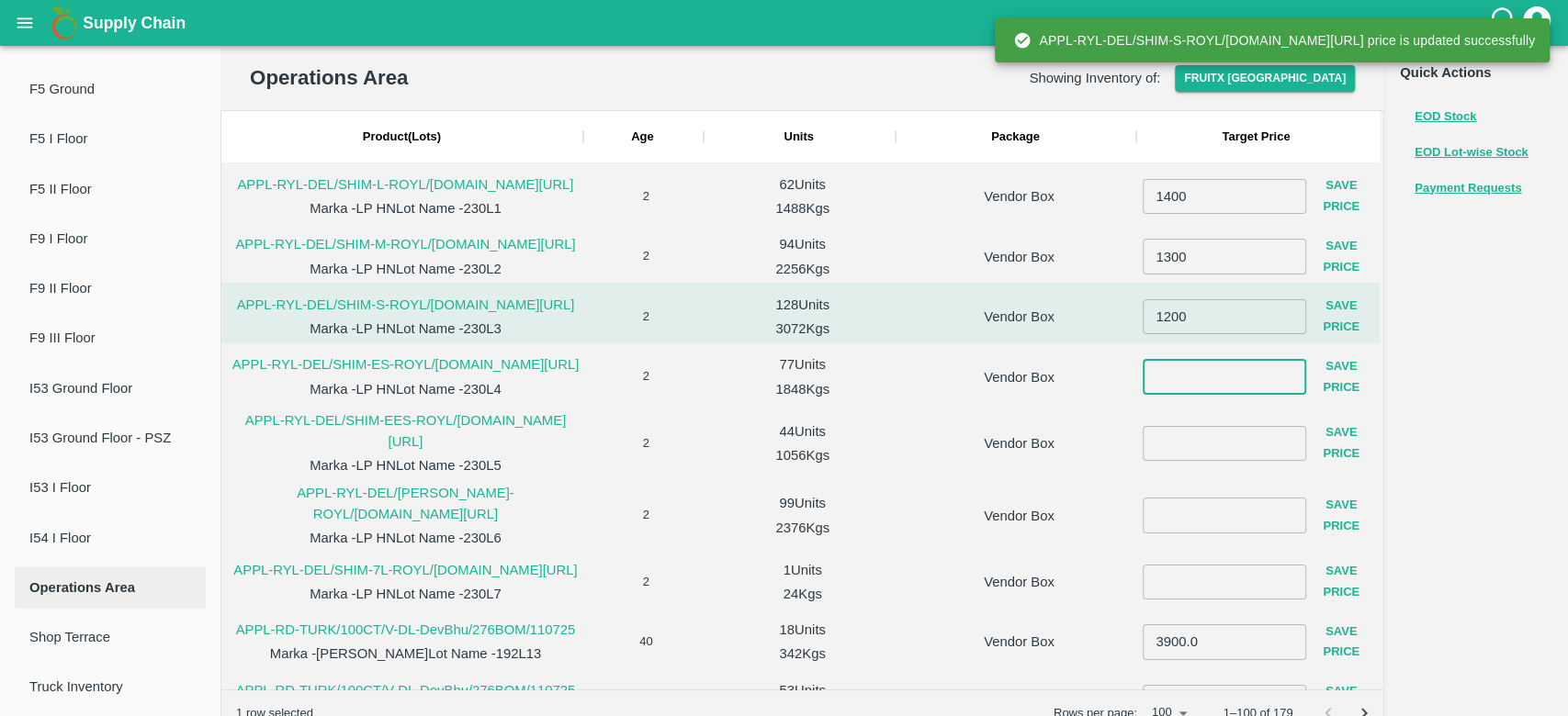
click at [1166, 394] on input "number" at bounding box center [1225, 377] width 164 height 35
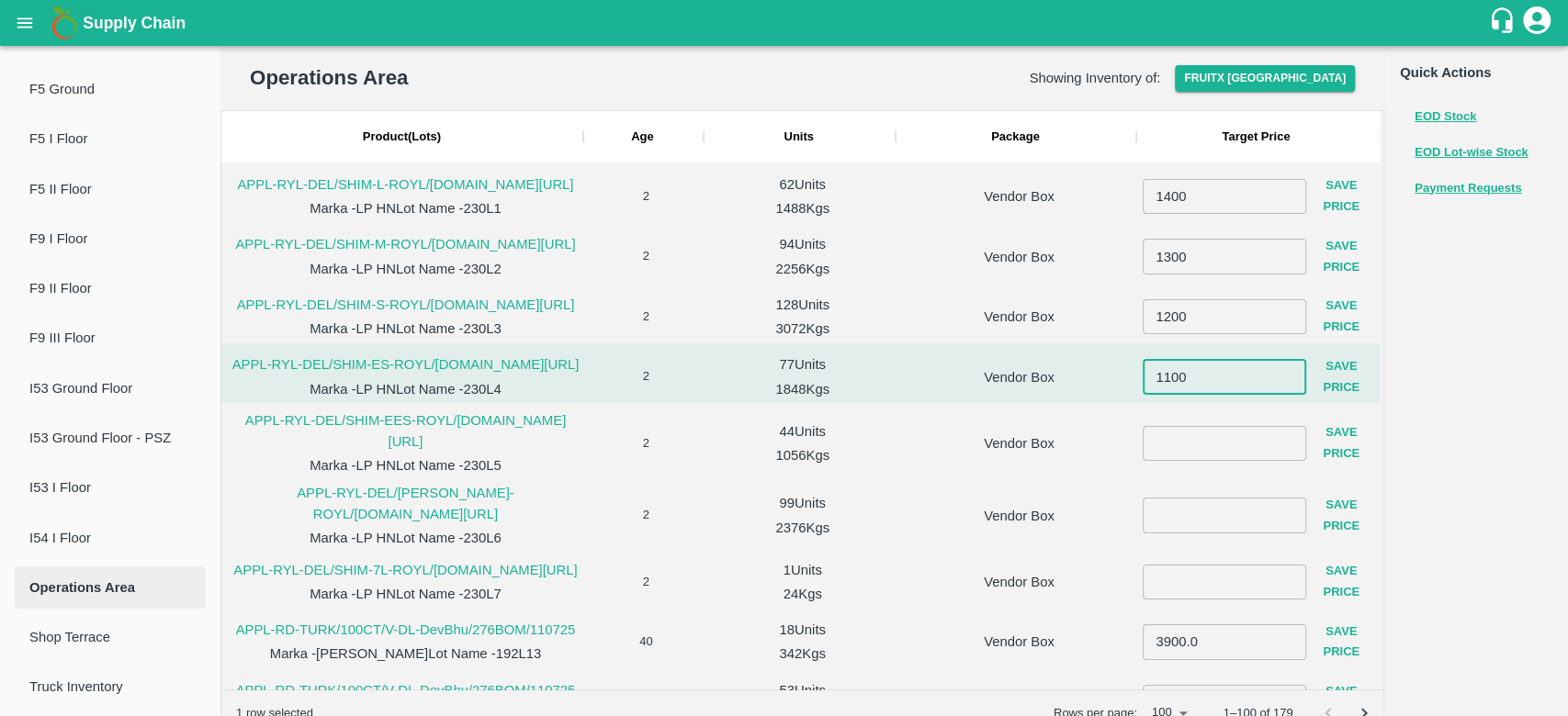
type input "1100"
click at [1326, 404] on button "Save Price" at bounding box center [1342, 377] width 70 height 54
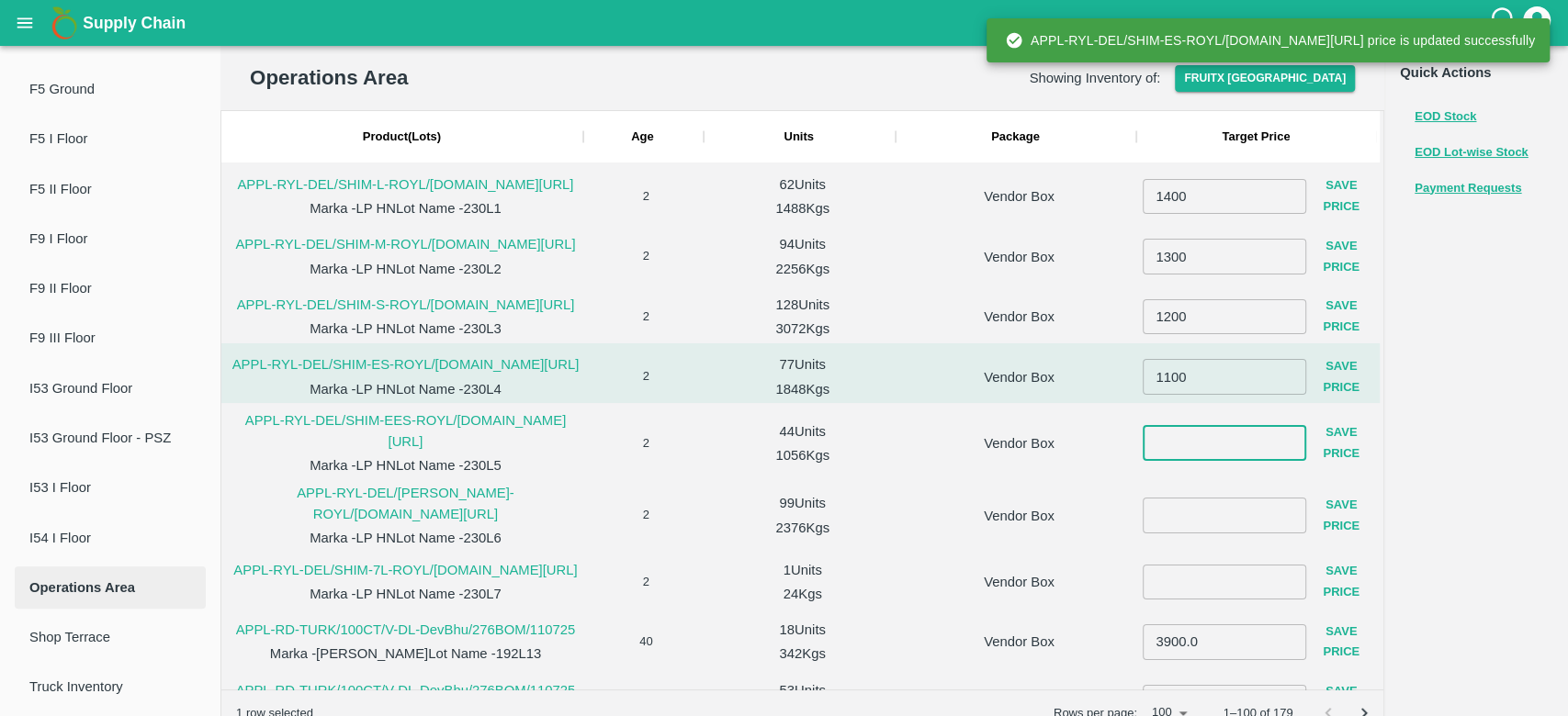
click at [1166, 461] on input "number" at bounding box center [1225, 443] width 164 height 35
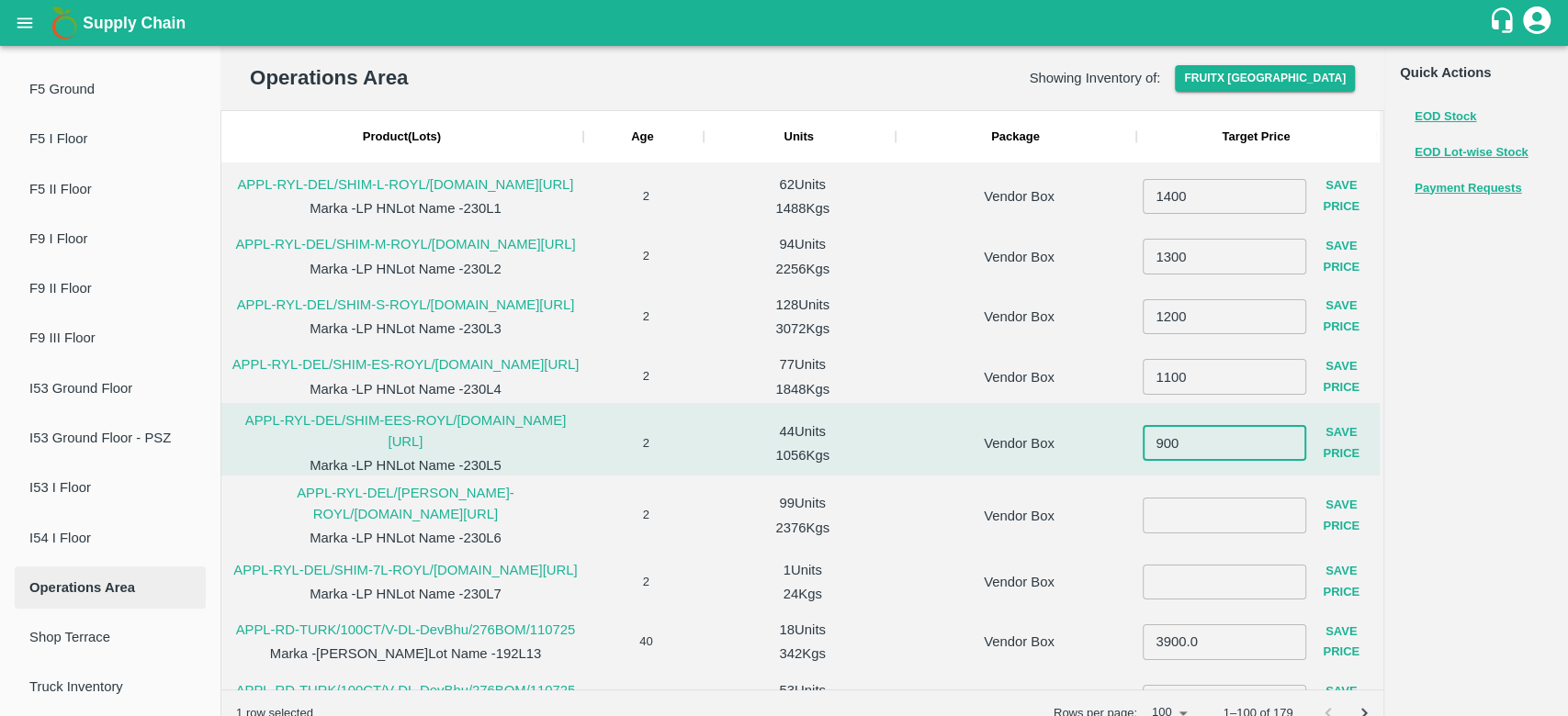
type input "900"
click at [1328, 471] on button "Save Price" at bounding box center [1342, 443] width 70 height 54
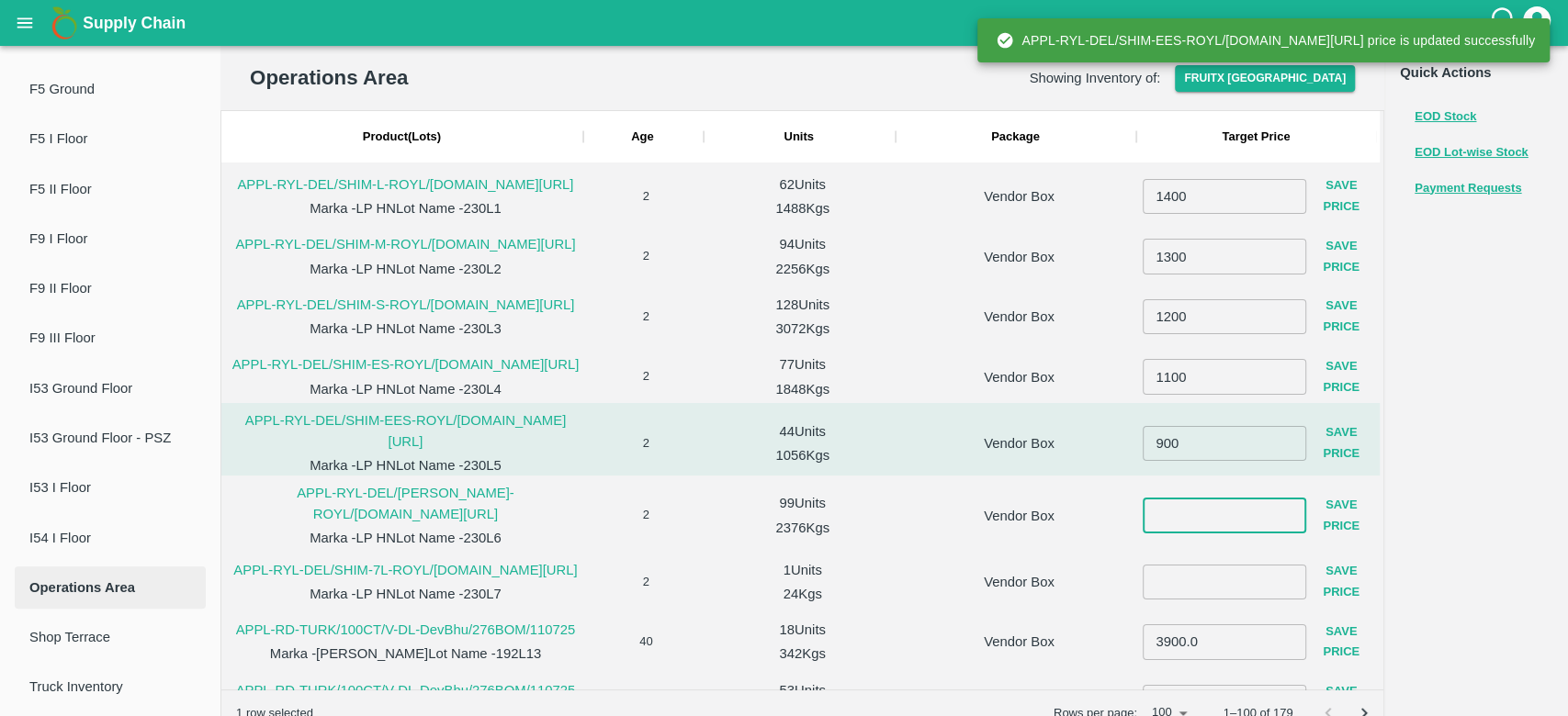
click at [1158, 533] on input "number" at bounding box center [1225, 515] width 164 height 35
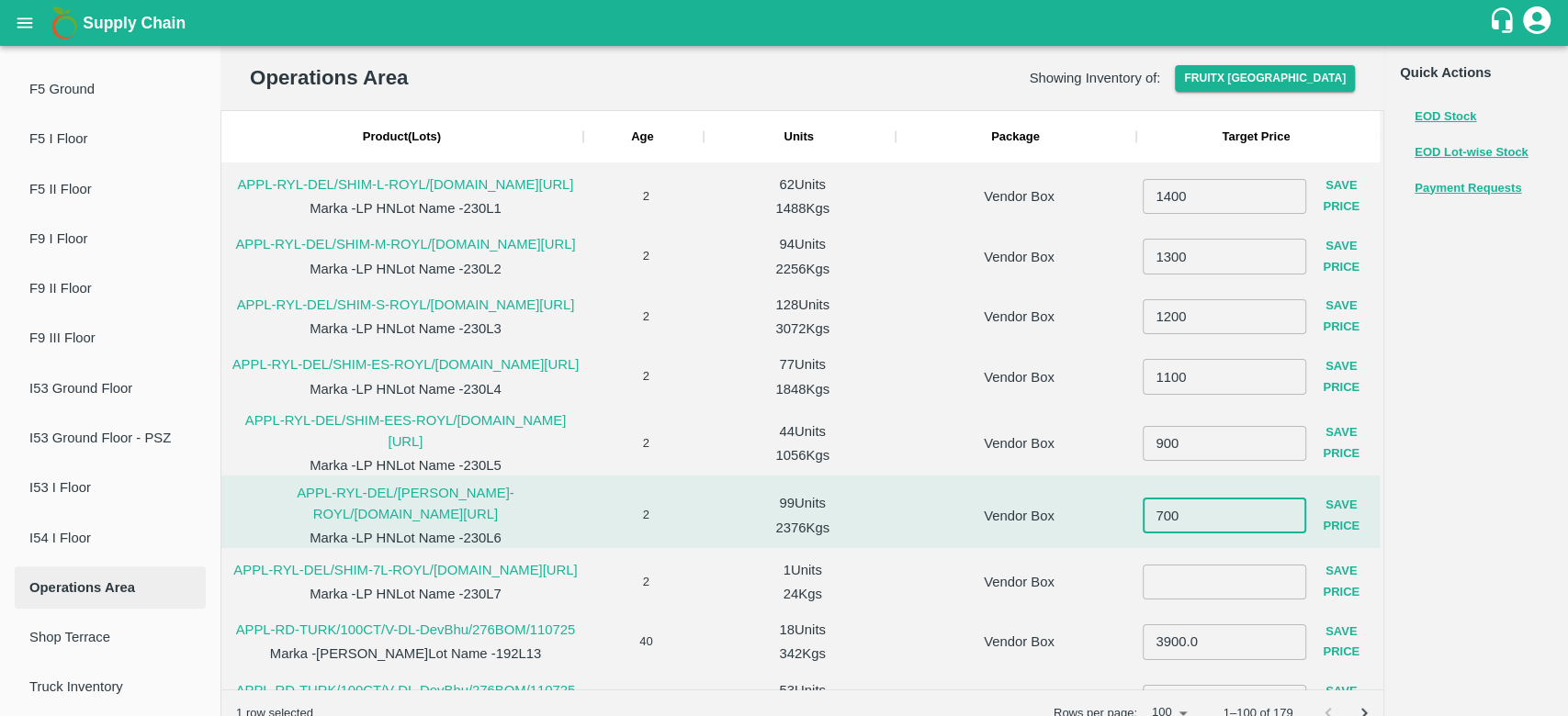
type input "700"
click at [1352, 543] on button "Save Price" at bounding box center [1342, 516] width 70 height 54
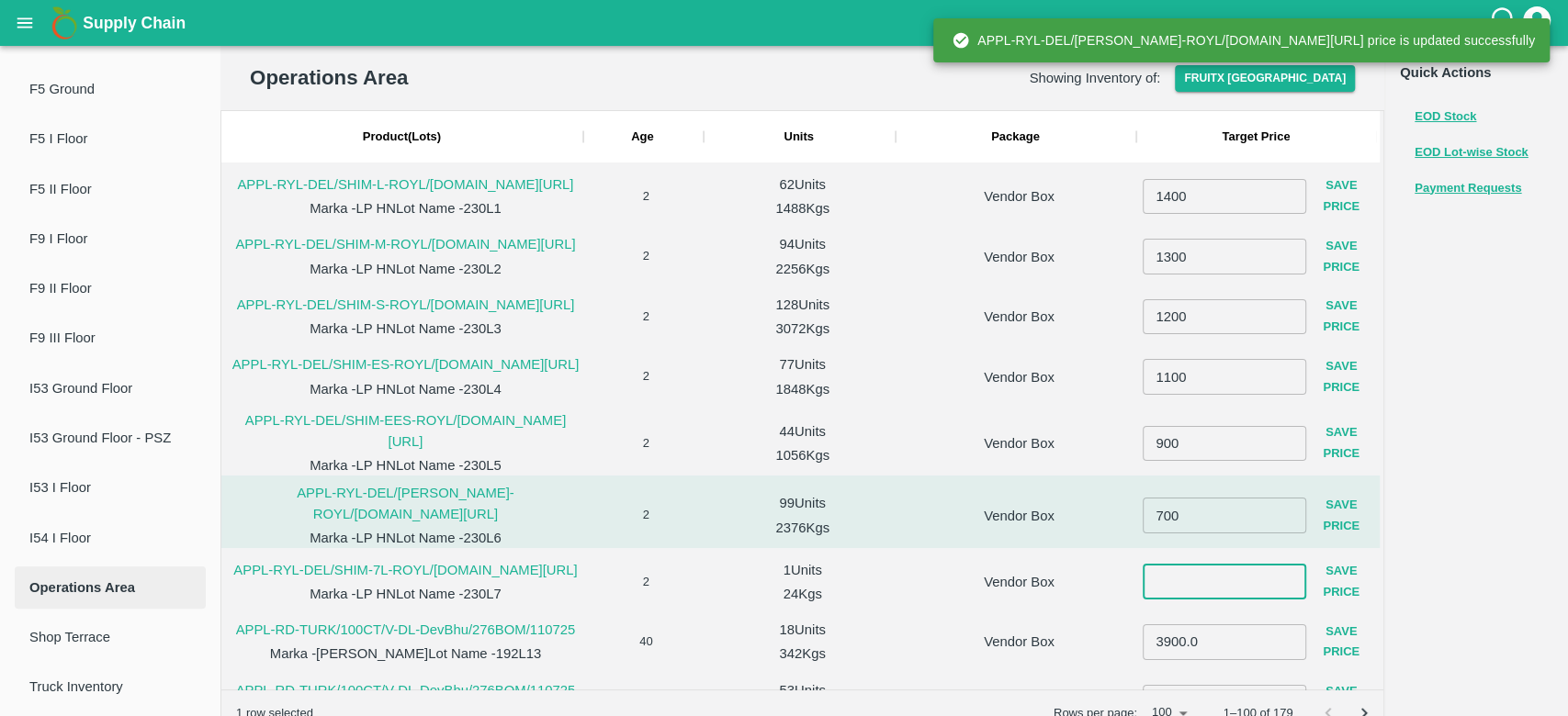
click at [1205, 600] on input "number" at bounding box center [1225, 583] width 164 height 35
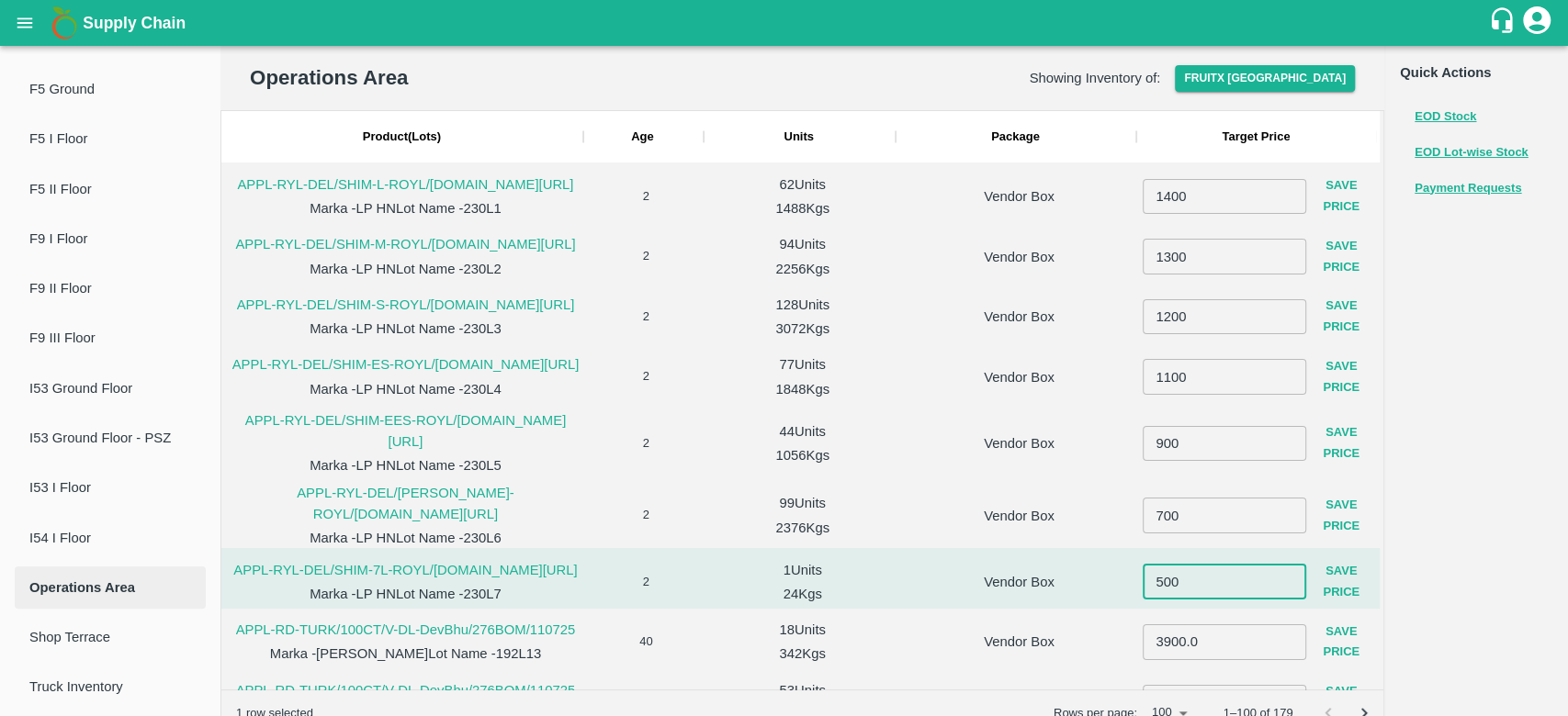
type input "500"
click at [1344, 609] on button "Save Price" at bounding box center [1342, 582] width 70 height 54
